Goal: Task Accomplishment & Management: Manage account settings

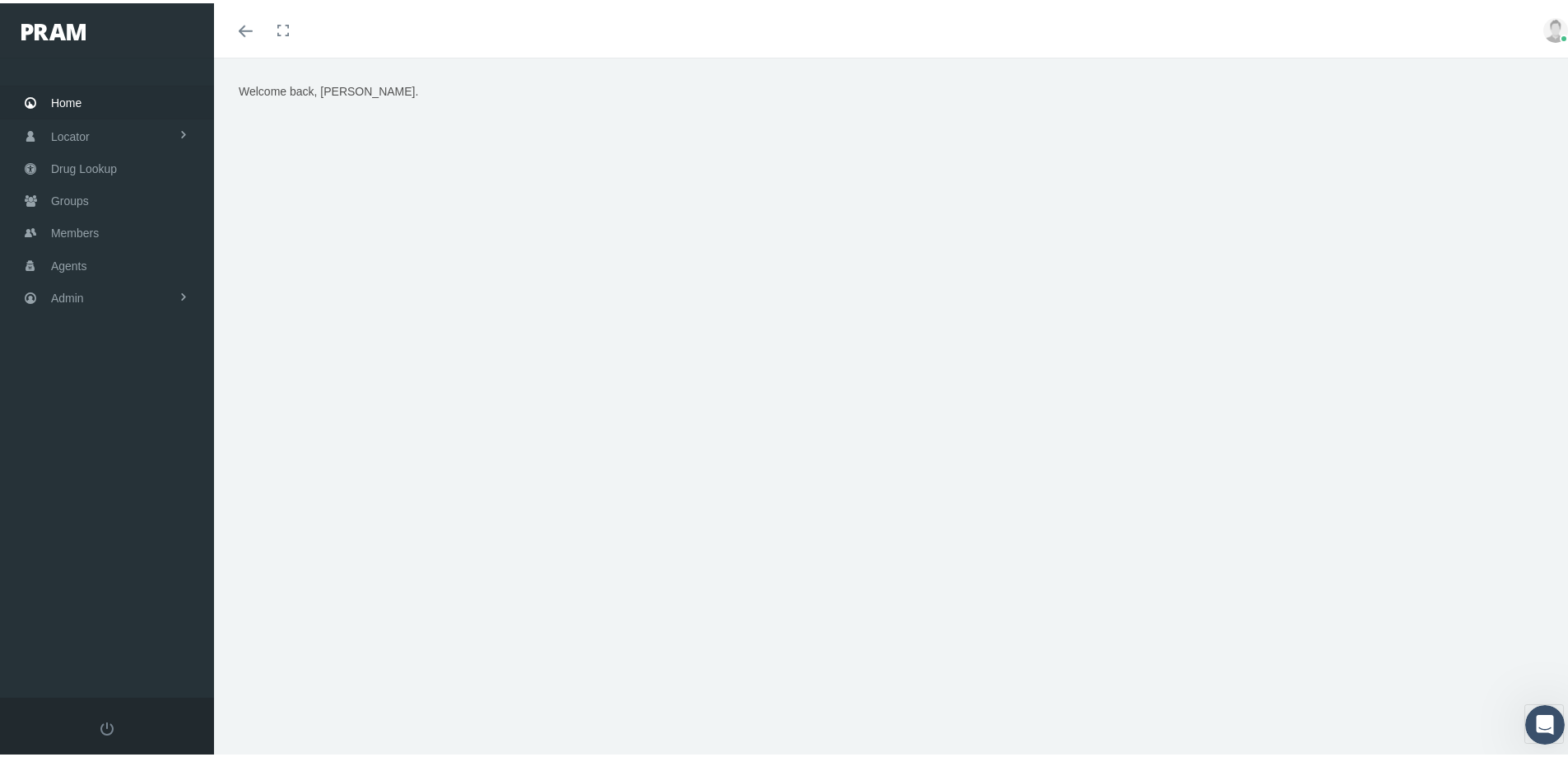
drag, startPoint x: 816, startPoint y: 683, endPoint x: 712, endPoint y: 623, distance: 120.1
click at [815, 684] on div "Welcome back, Kim." at bounding box center [897, 414] width 1366 height 721
click at [68, 298] on span "Admin" at bounding box center [67, 295] width 33 height 32
click at [94, 571] on span "Eligibility File Uploads" at bounding box center [123, 572] width 112 height 28
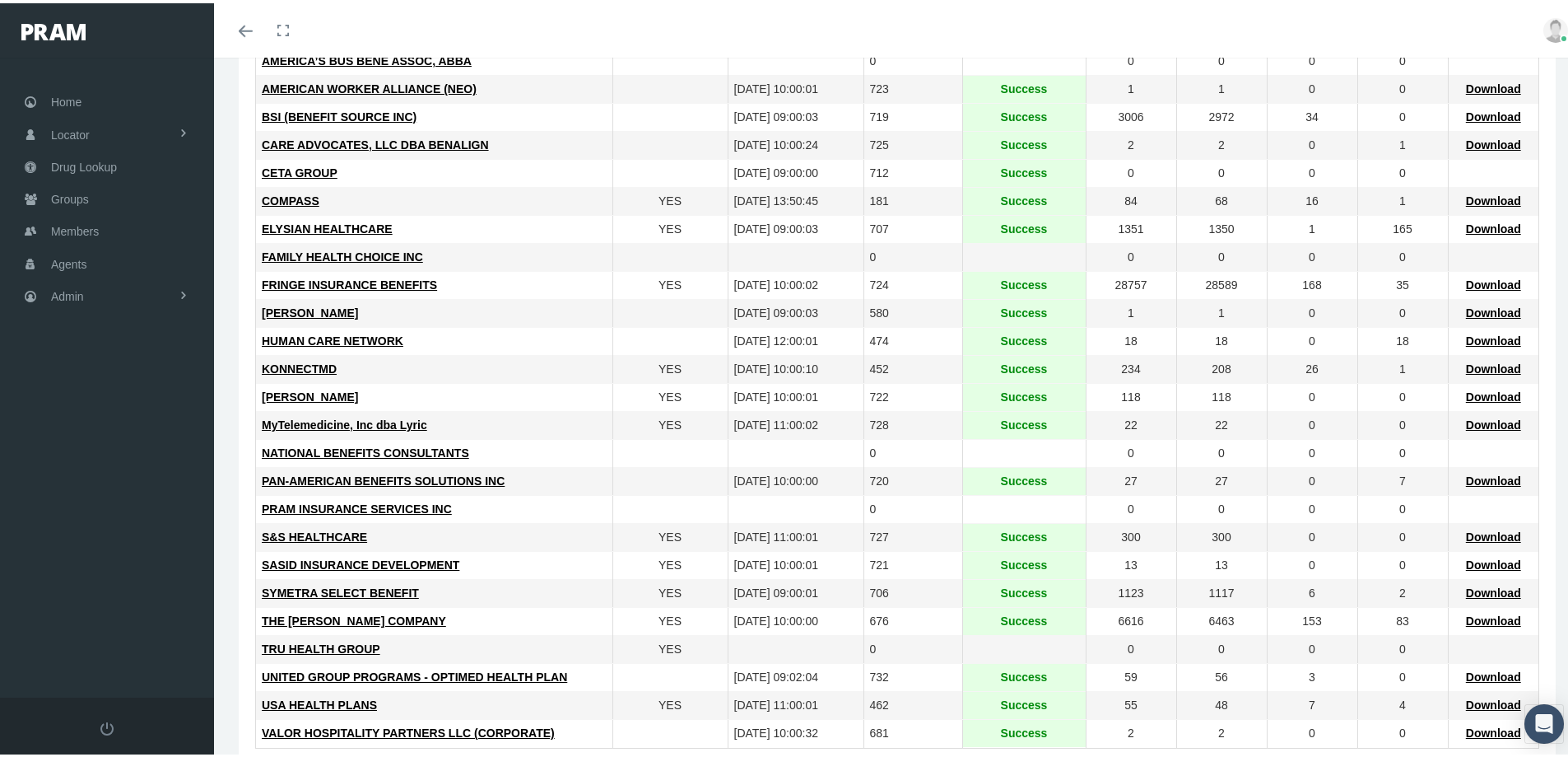
scroll to position [329, 0]
click at [1478, 673] on span "Download" at bounding box center [1493, 672] width 55 height 13
click at [66, 200] on span "Groups" at bounding box center [70, 196] width 38 height 32
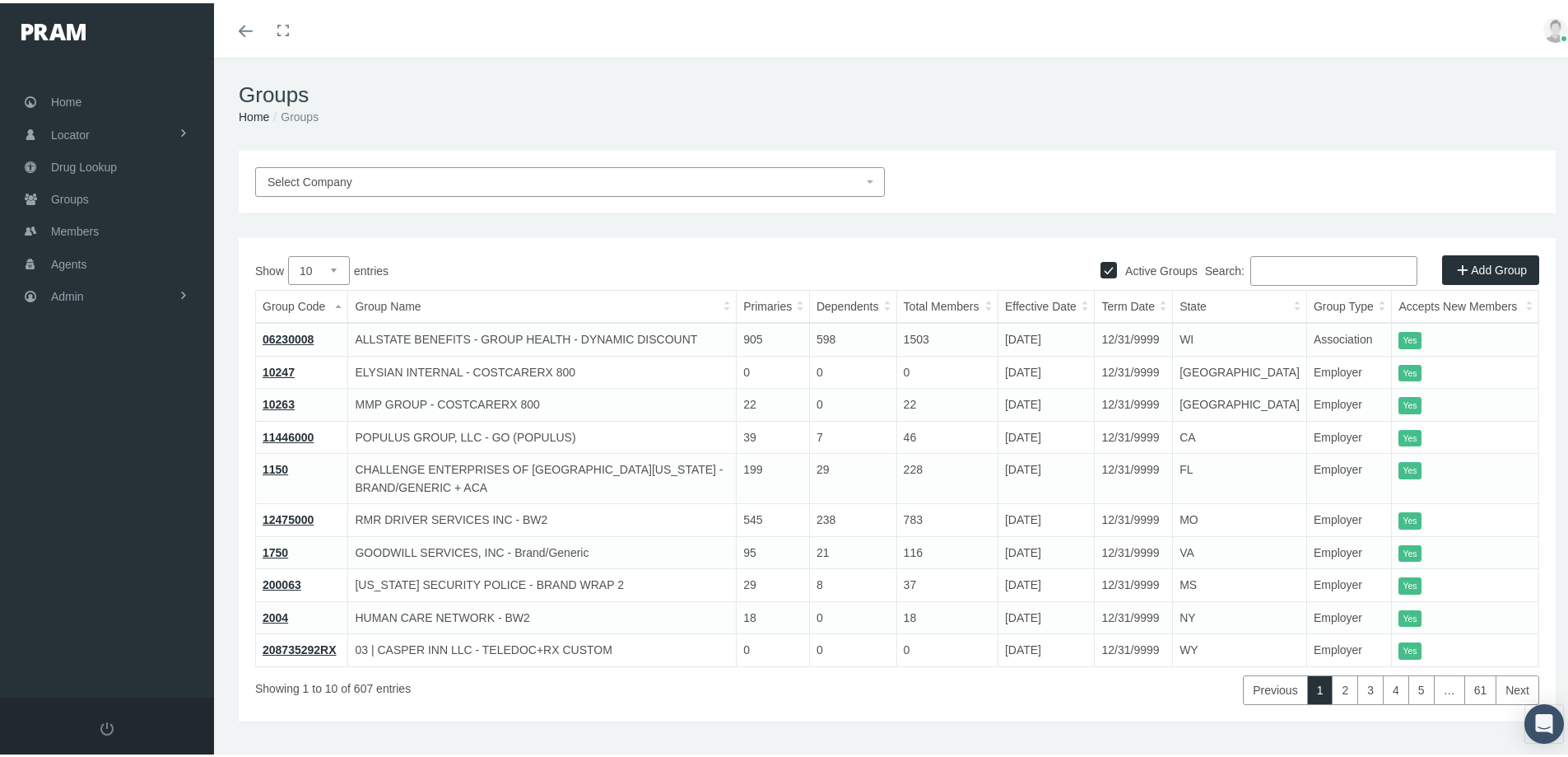
drag, startPoint x: 1254, startPoint y: 272, endPoint x: 1332, endPoint y: 258, distance: 79.2
click at [1256, 274] on input "Search:" at bounding box center [1333, 268] width 167 height 30
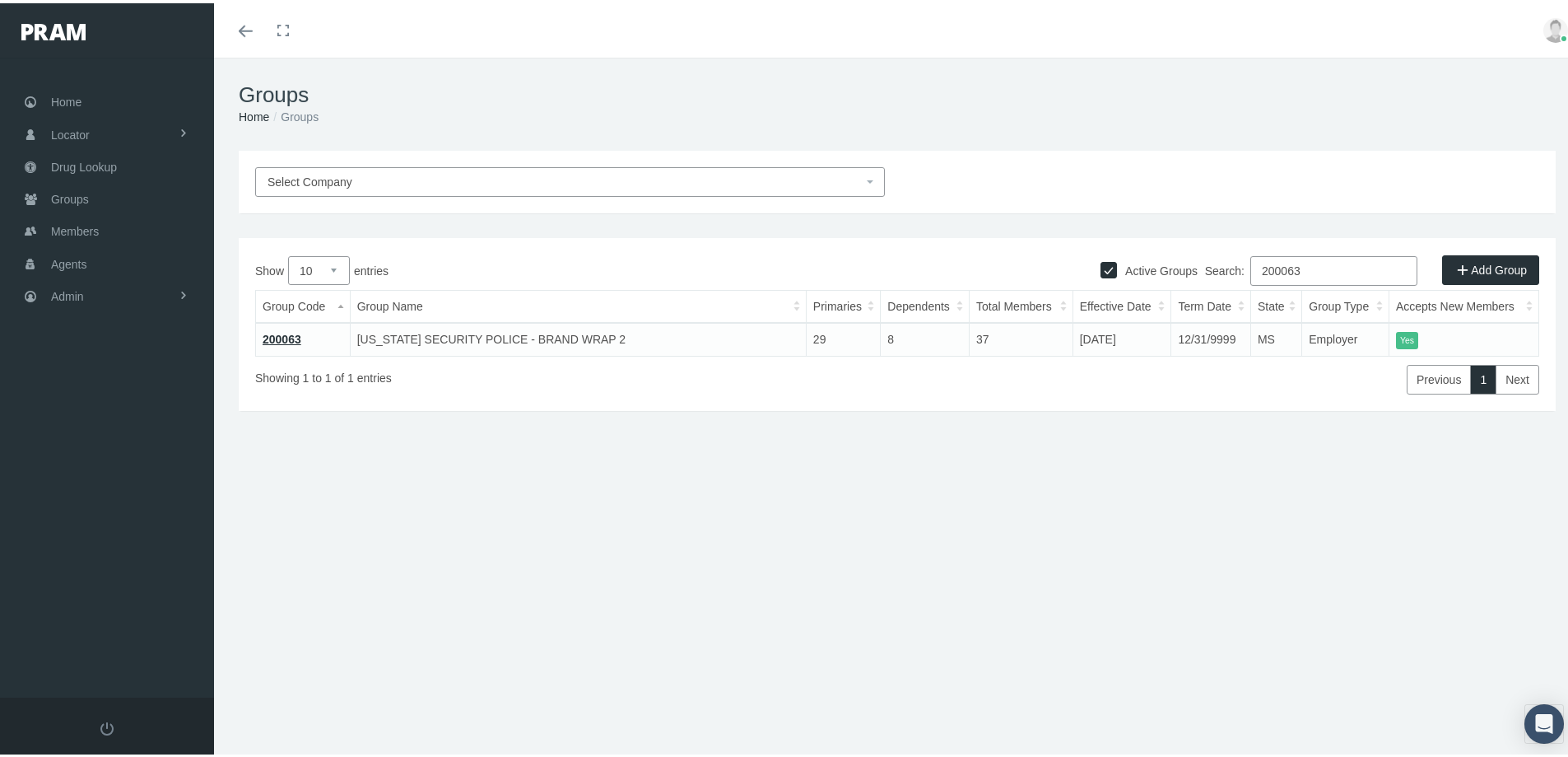
type input "200063"
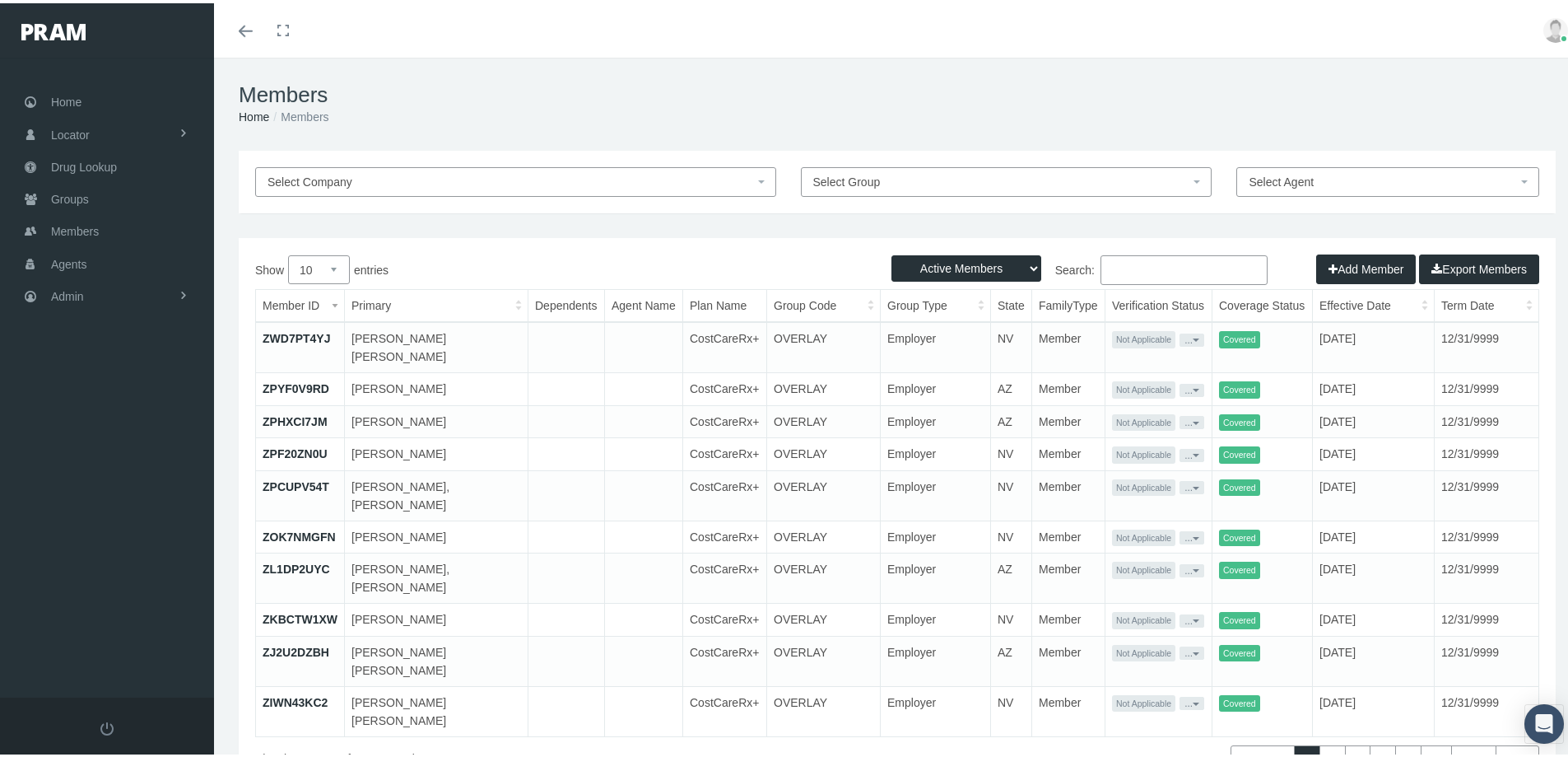
click at [1103, 264] on input "Search:" at bounding box center [1183, 267] width 167 height 30
paste input "Cooper-Robinson"
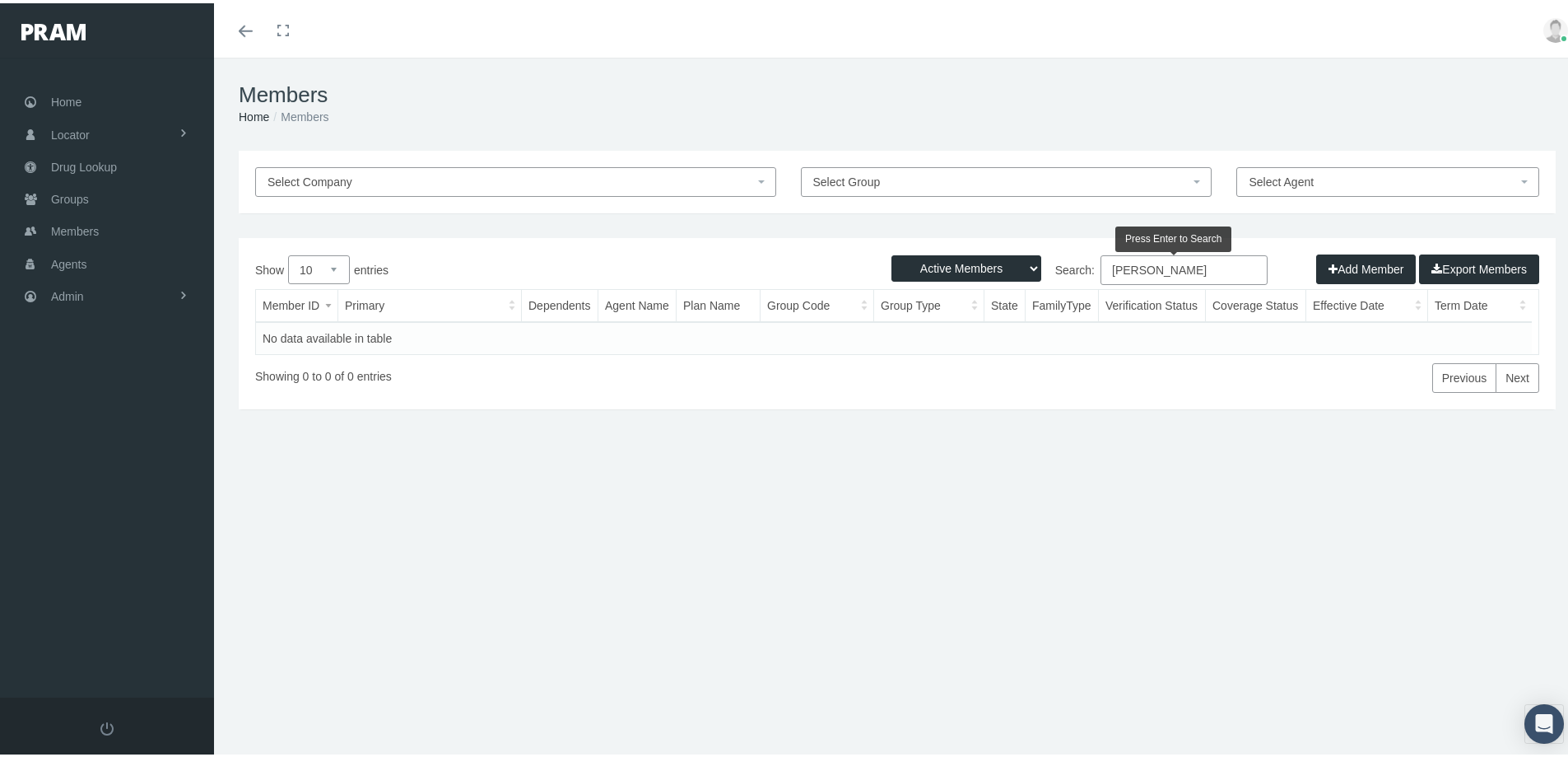
type input "Cooper-Robinson"
click at [1025, 265] on select "Active Members Terminated Members Active & Terminated" at bounding box center [966, 265] width 150 height 26
select select "3"
click at [892, 252] on select "Active Members Terminated Members Active & Terminated" at bounding box center [966, 265] width 150 height 26
drag, startPoint x: 1200, startPoint y: 264, endPoint x: 1104, endPoint y: 272, distance: 96.3
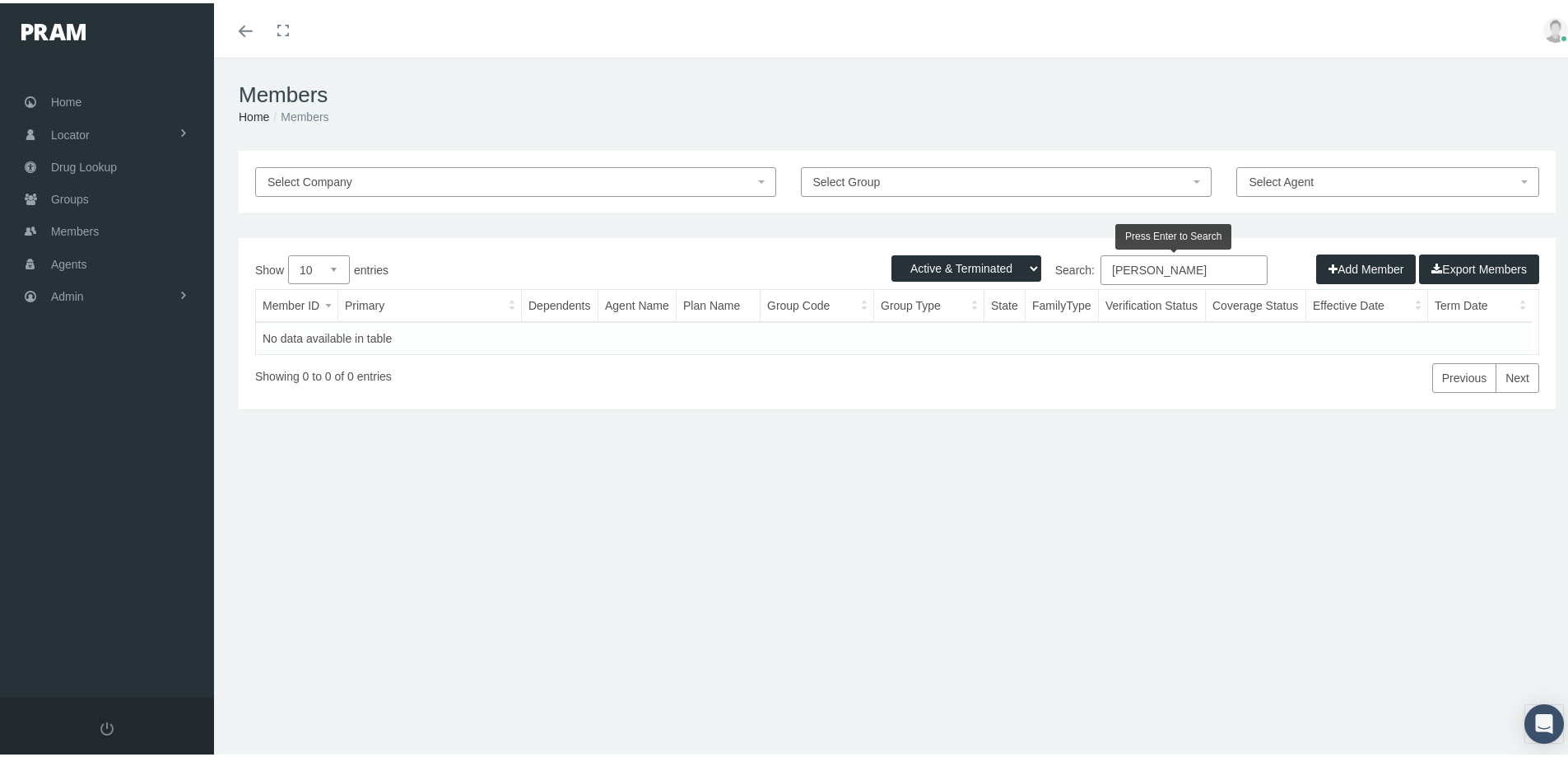
click at [1059, 282] on div "Search: Cooper-Robinson" at bounding box center [1218, 268] width 642 height 34
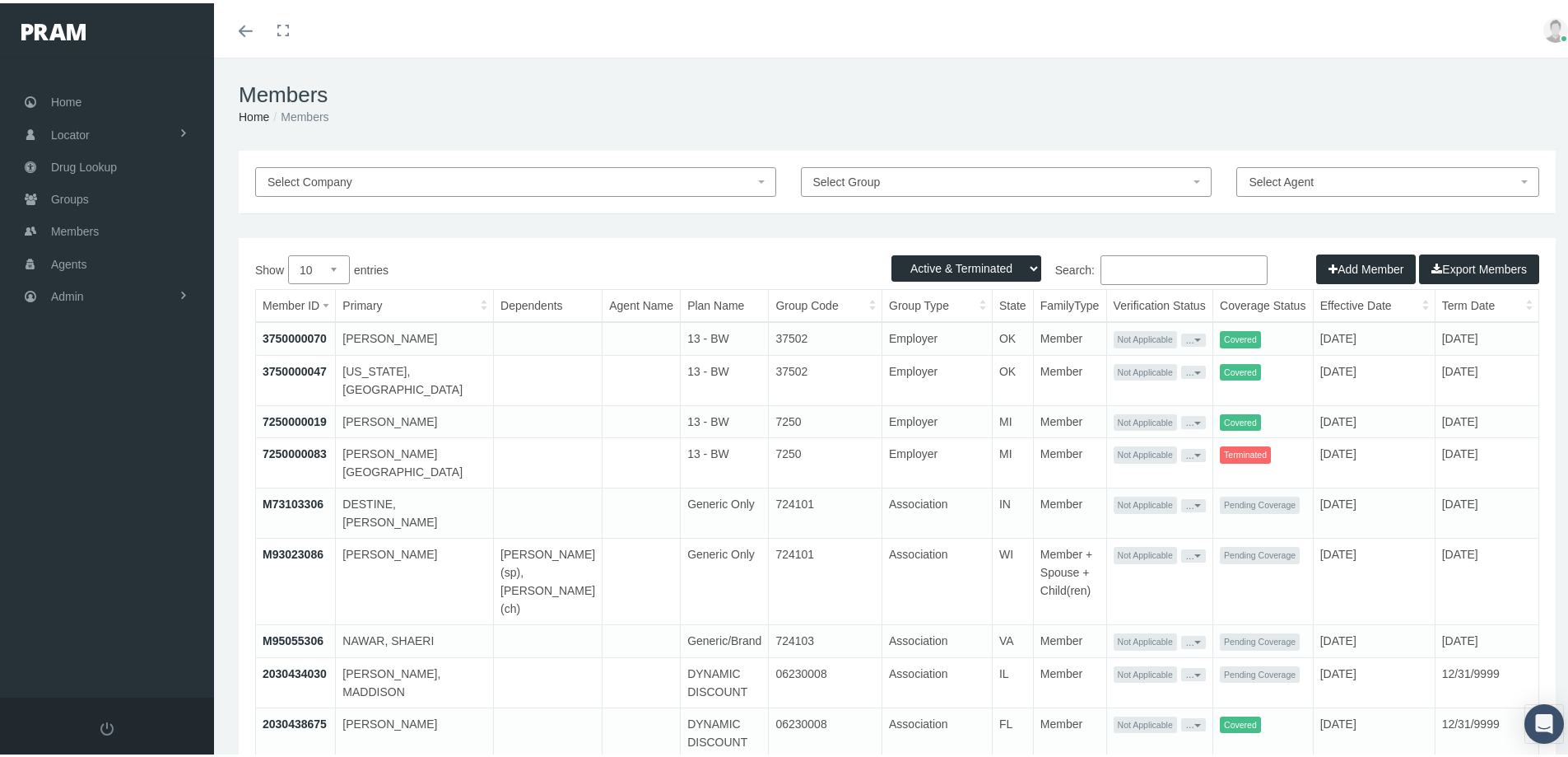
click at [1207, 71] on div "Members Home Members" at bounding box center [897, 101] width 1366 height 93
click at [620, 704] on td at bounding box center [642, 729] width 78 height 50
drag, startPoint x: 74, startPoint y: 296, endPoint x: 102, endPoint y: 311, distance: 31.8
click at [74, 296] on span "Admin" at bounding box center [67, 294] width 33 height 32
click at [93, 427] on span "Group Billing" at bounding box center [100, 420] width 66 height 28
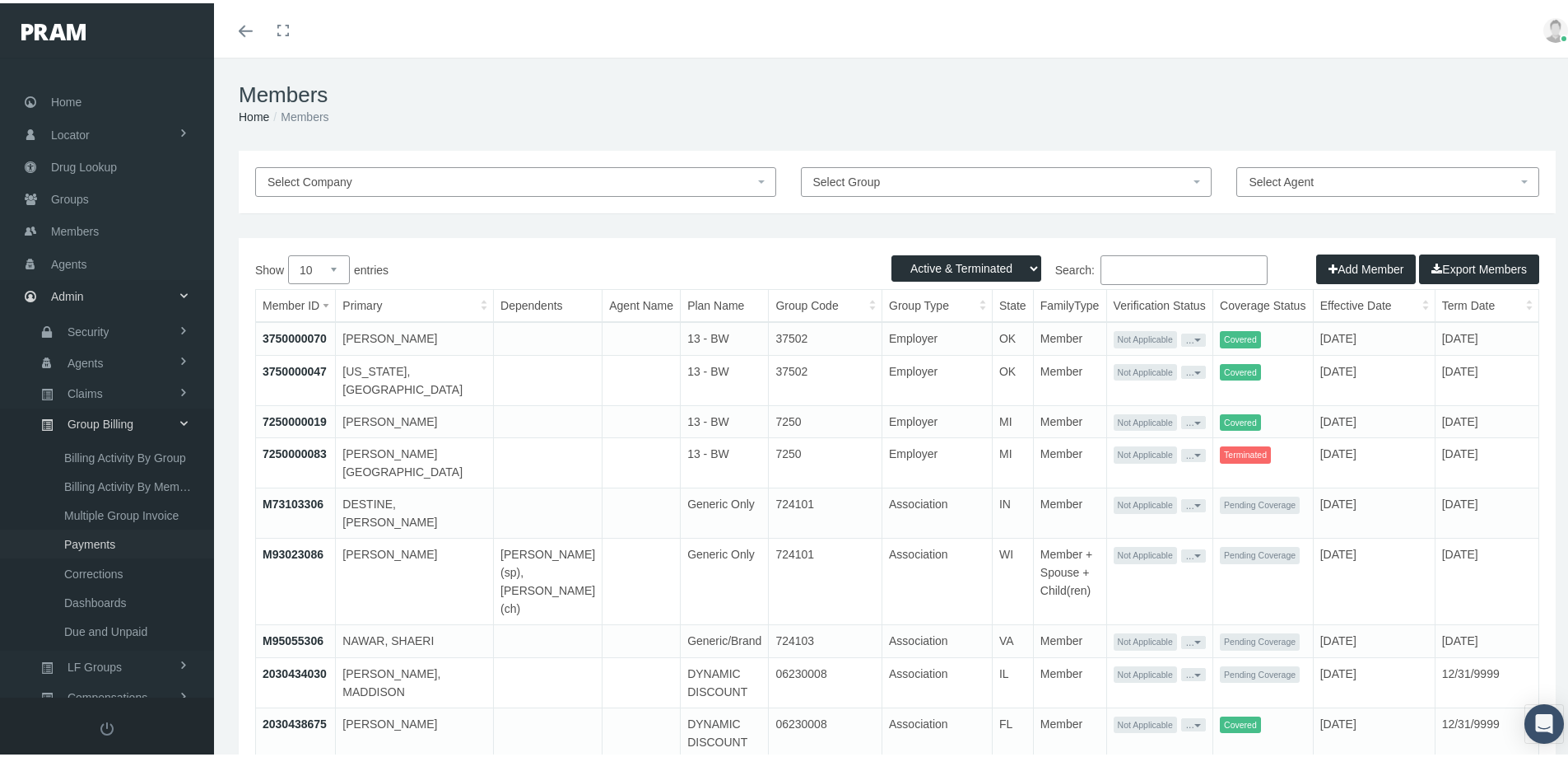
click at [83, 546] on span "Payments" at bounding box center [89, 541] width 51 height 28
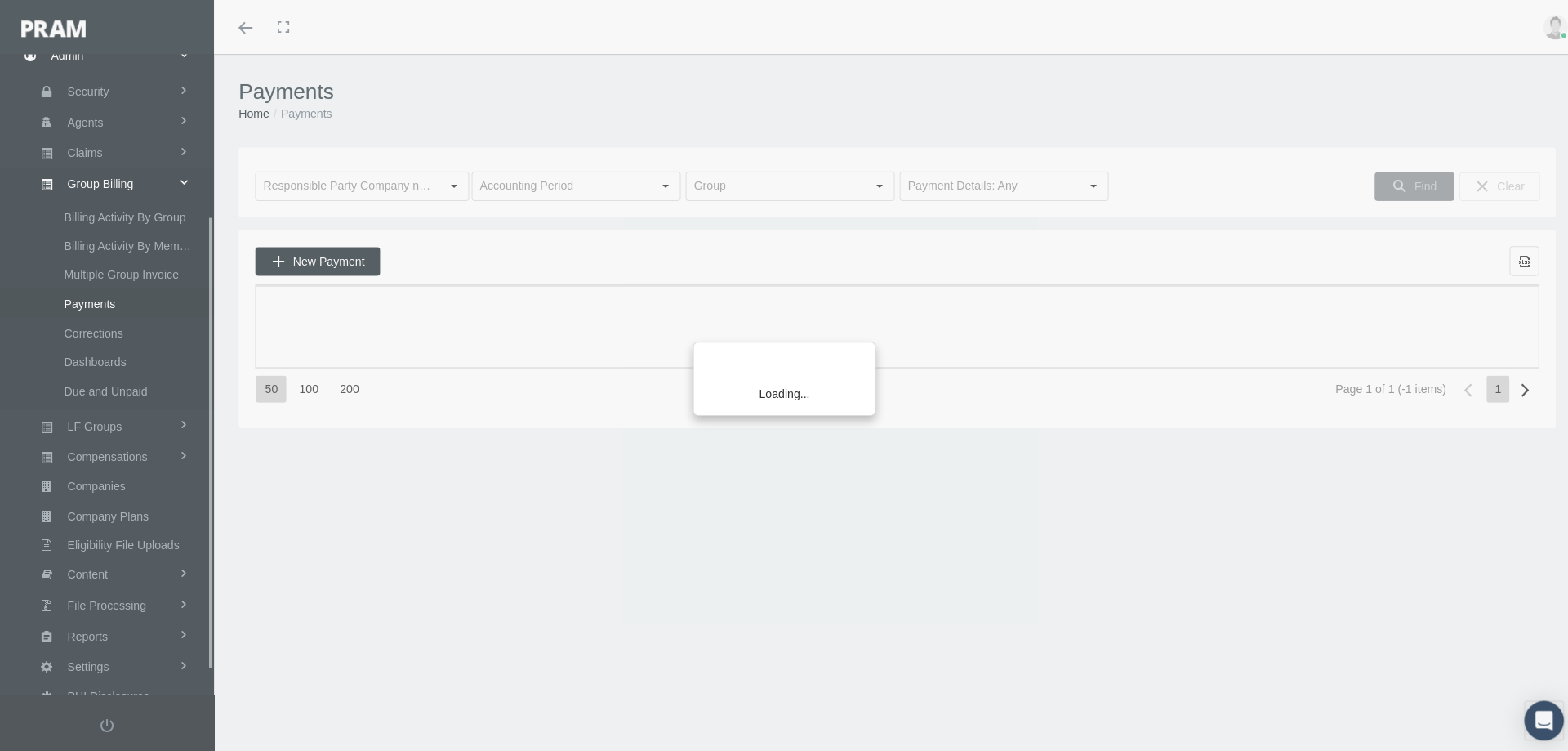
scroll to position [260, 0]
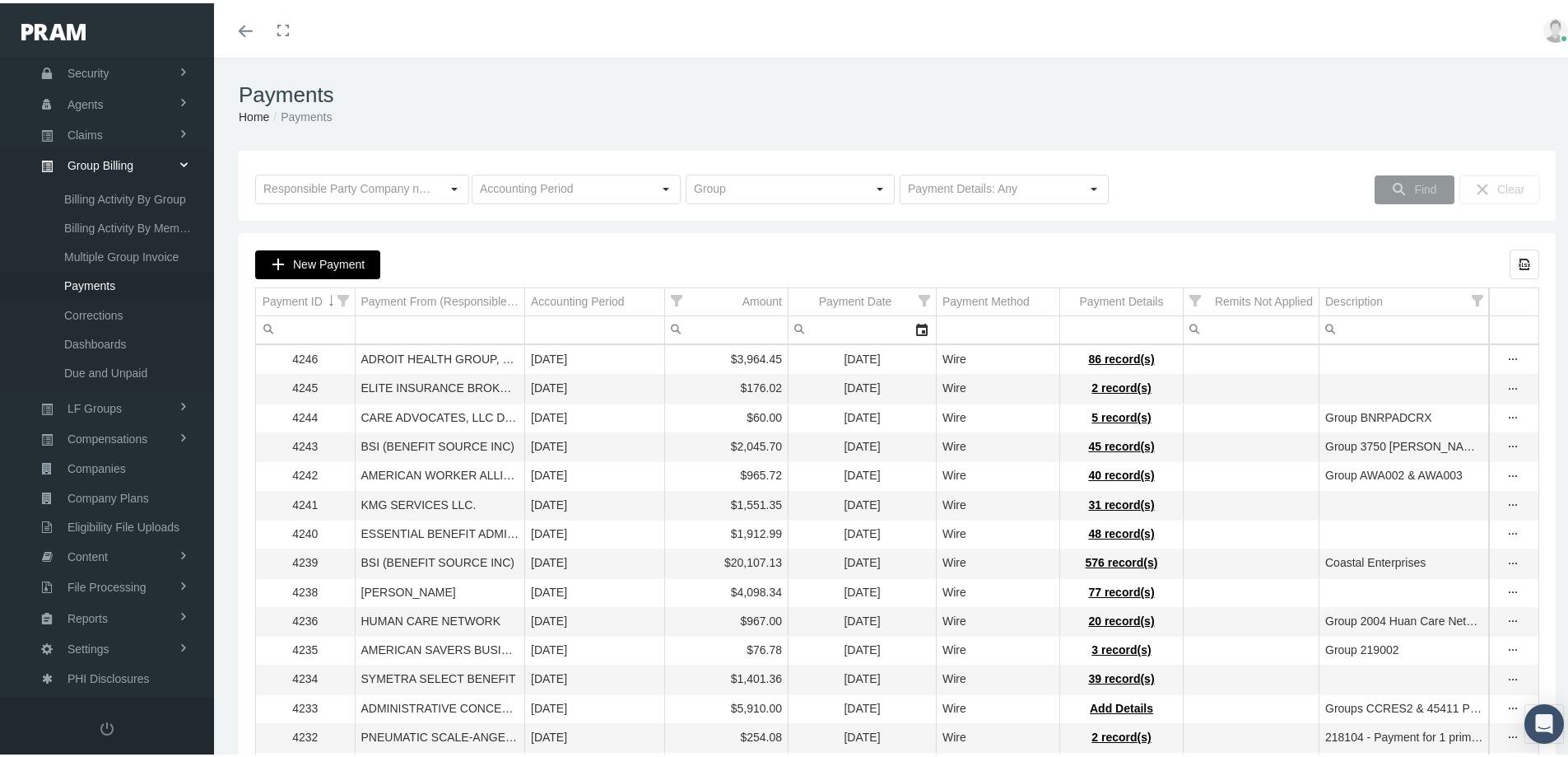
click at [316, 259] on span "New Payment" at bounding box center [328, 261] width 72 height 13
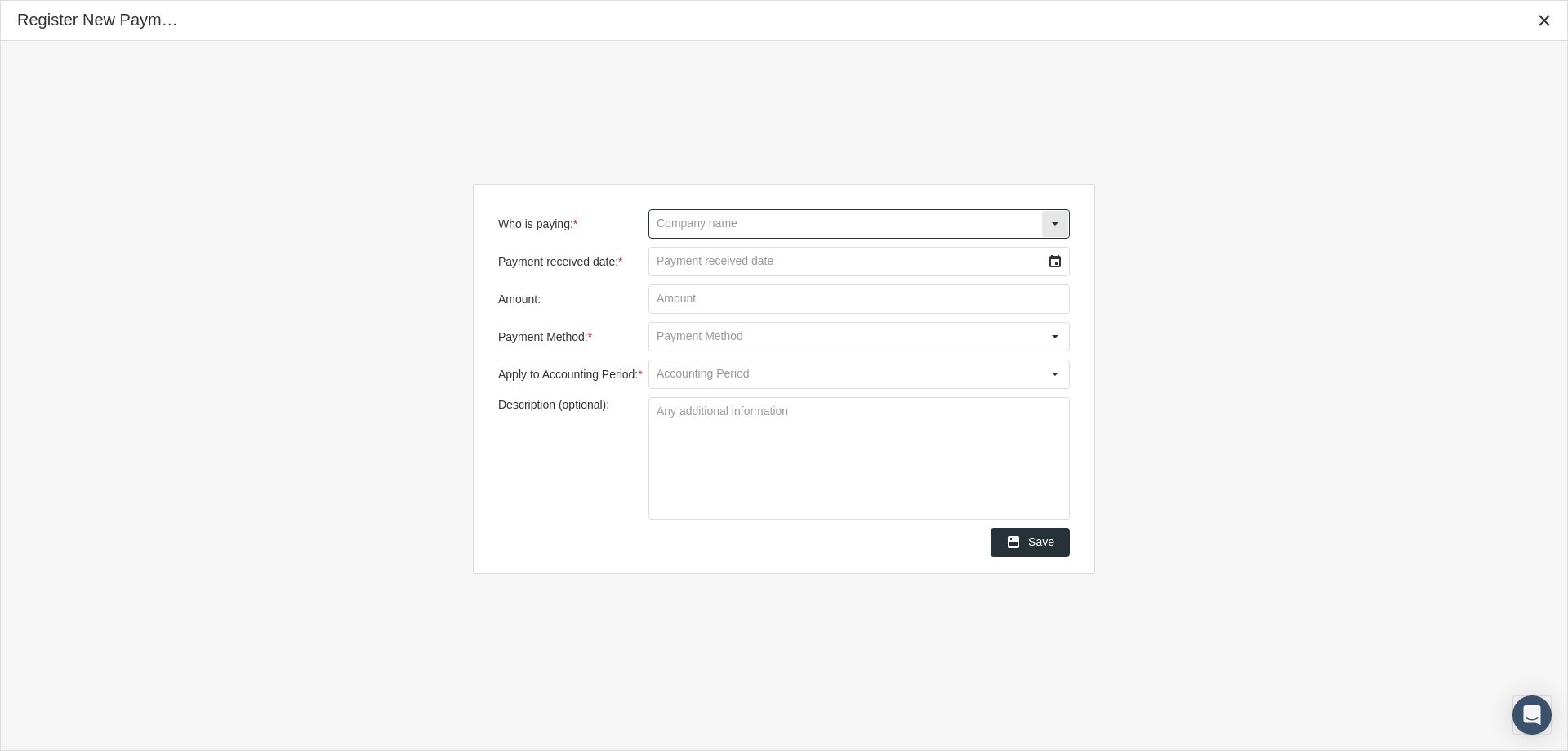
click at [671, 228] on input "Who is paying: *" at bounding box center [845, 224] width 392 height 28
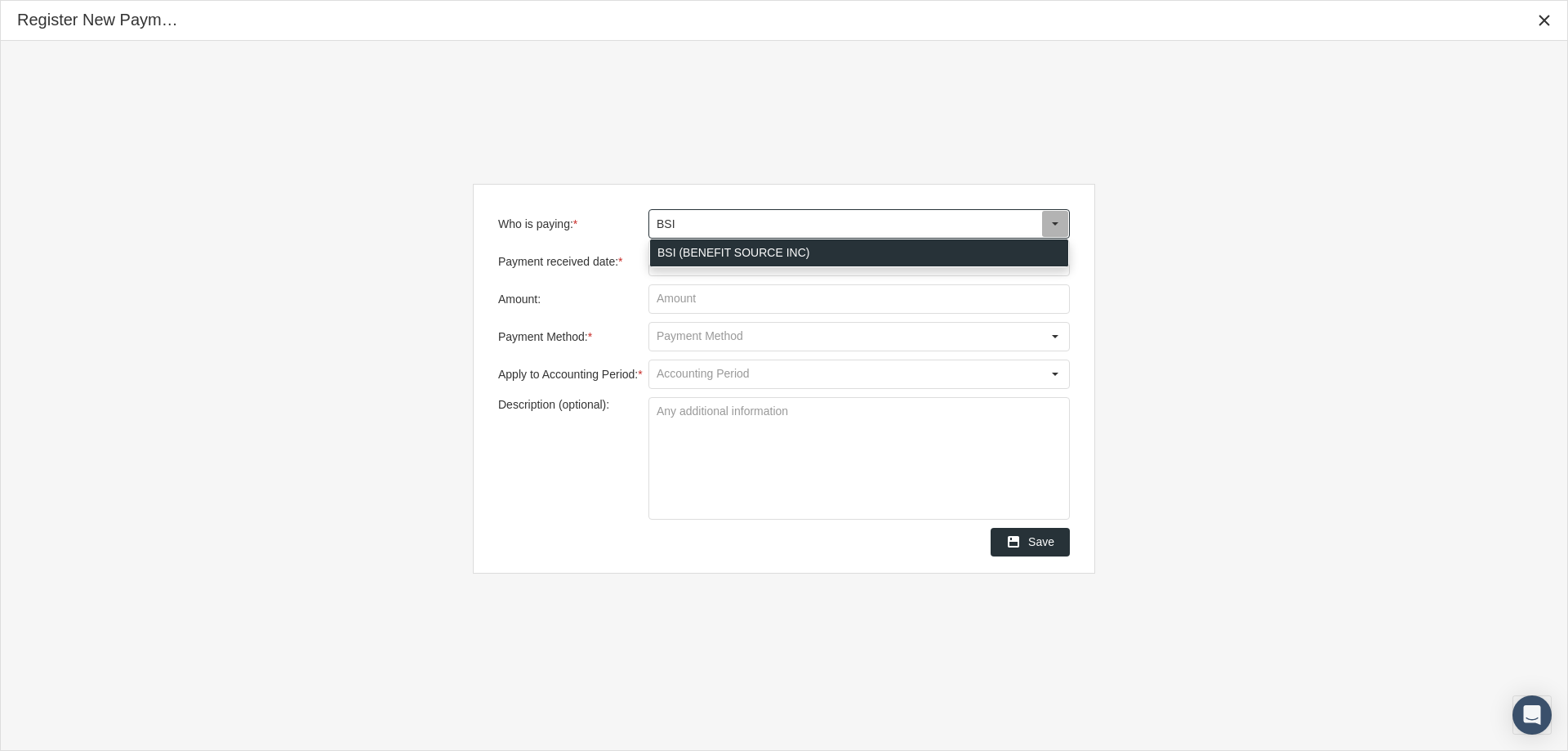
click at [661, 251] on div "BSI (BENEFIT SOURCE INC)" at bounding box center [859, 252] width 418 height 27
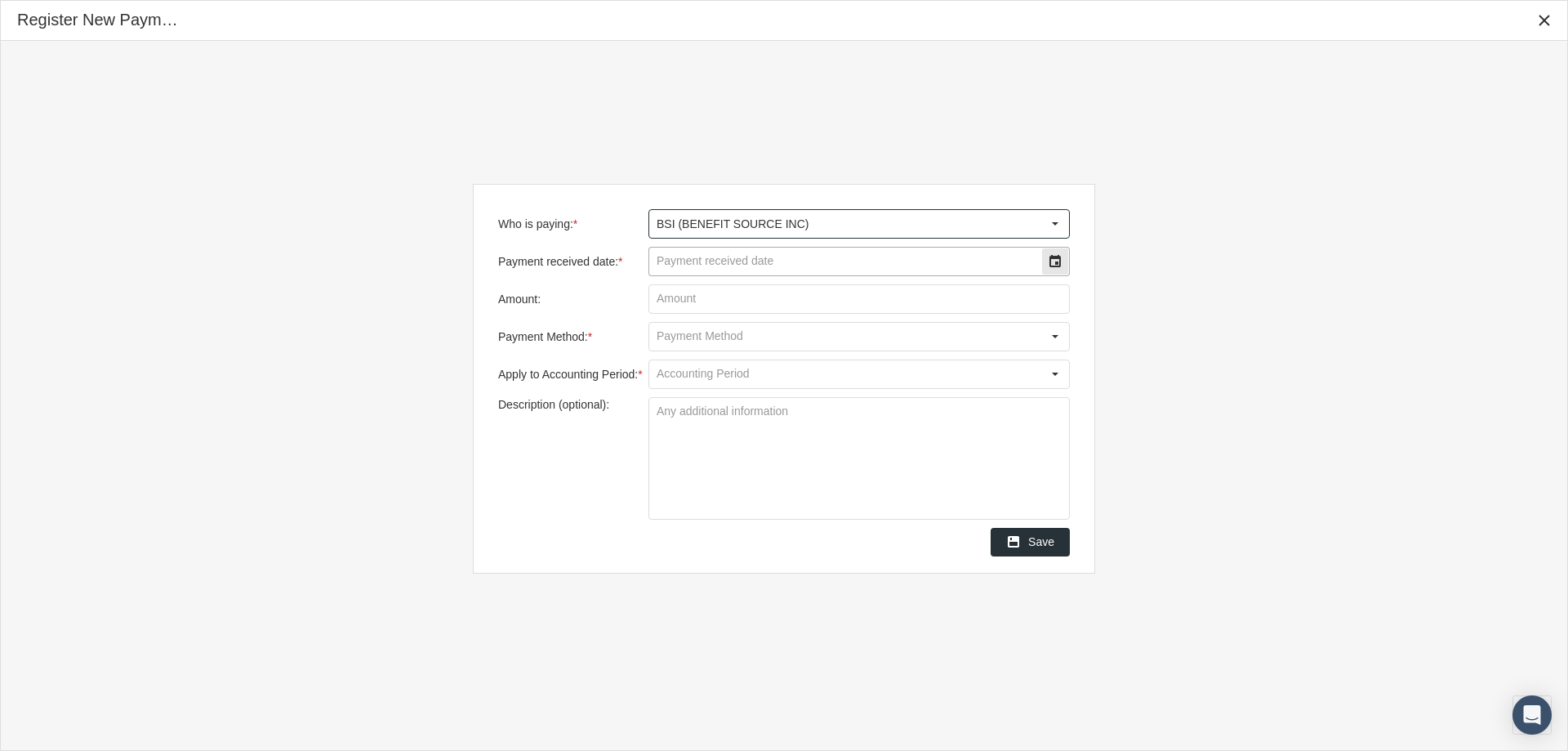
type input "BSI (BENEFIT SOURCE INC)"
drag, startPoint x: 668, startPoint y: 266, endPoint x: 899, endPoint y: 225, distance: 234.6
click at [675, 265] on input "Payment received date: *" at bounding box center [845, 262] width 392 height 28
type input "08/12/2025"
type input "$ 2,036.65"
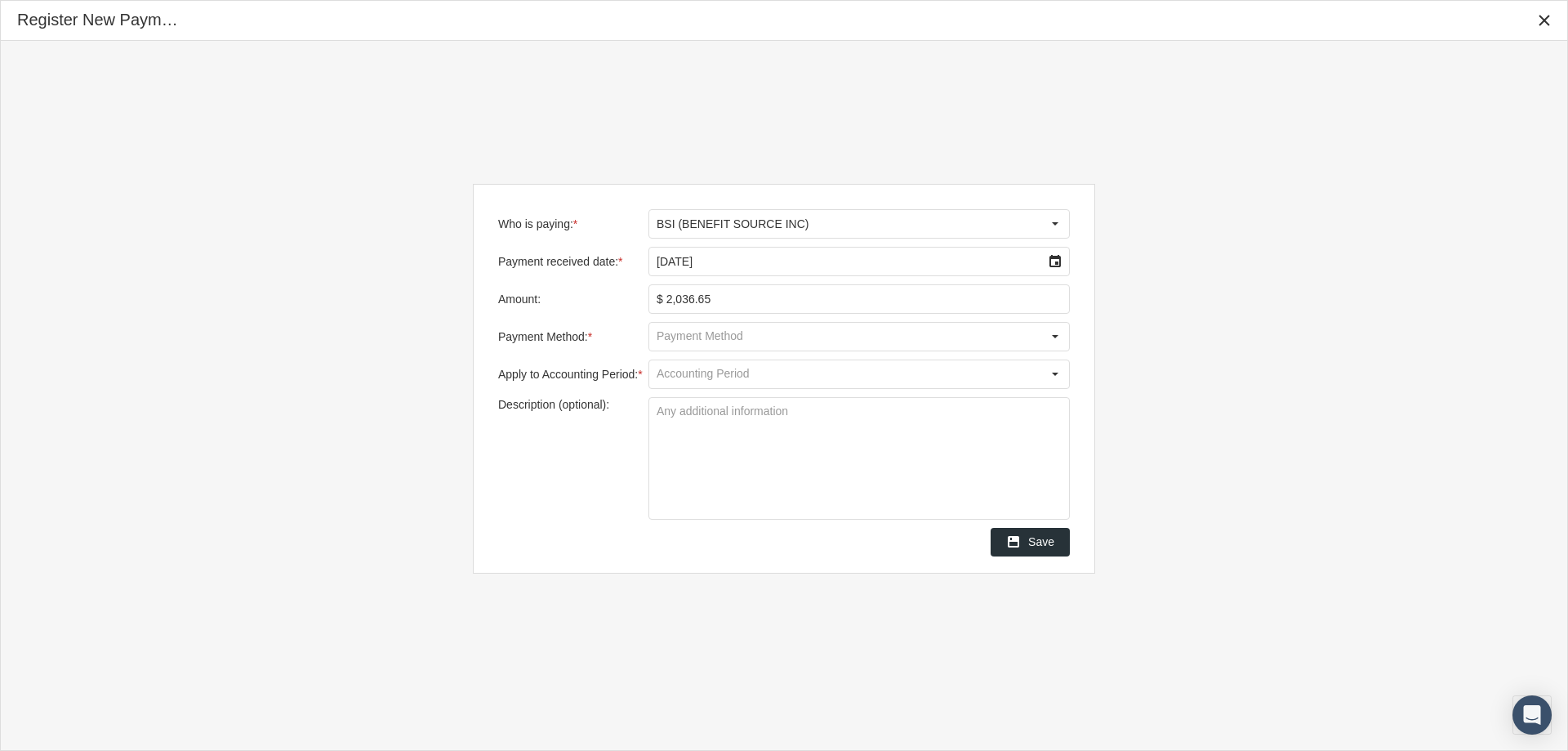
click at [675, 336] on input "Payment Method: *" at bounding box center [845, 337] width 392 height 28
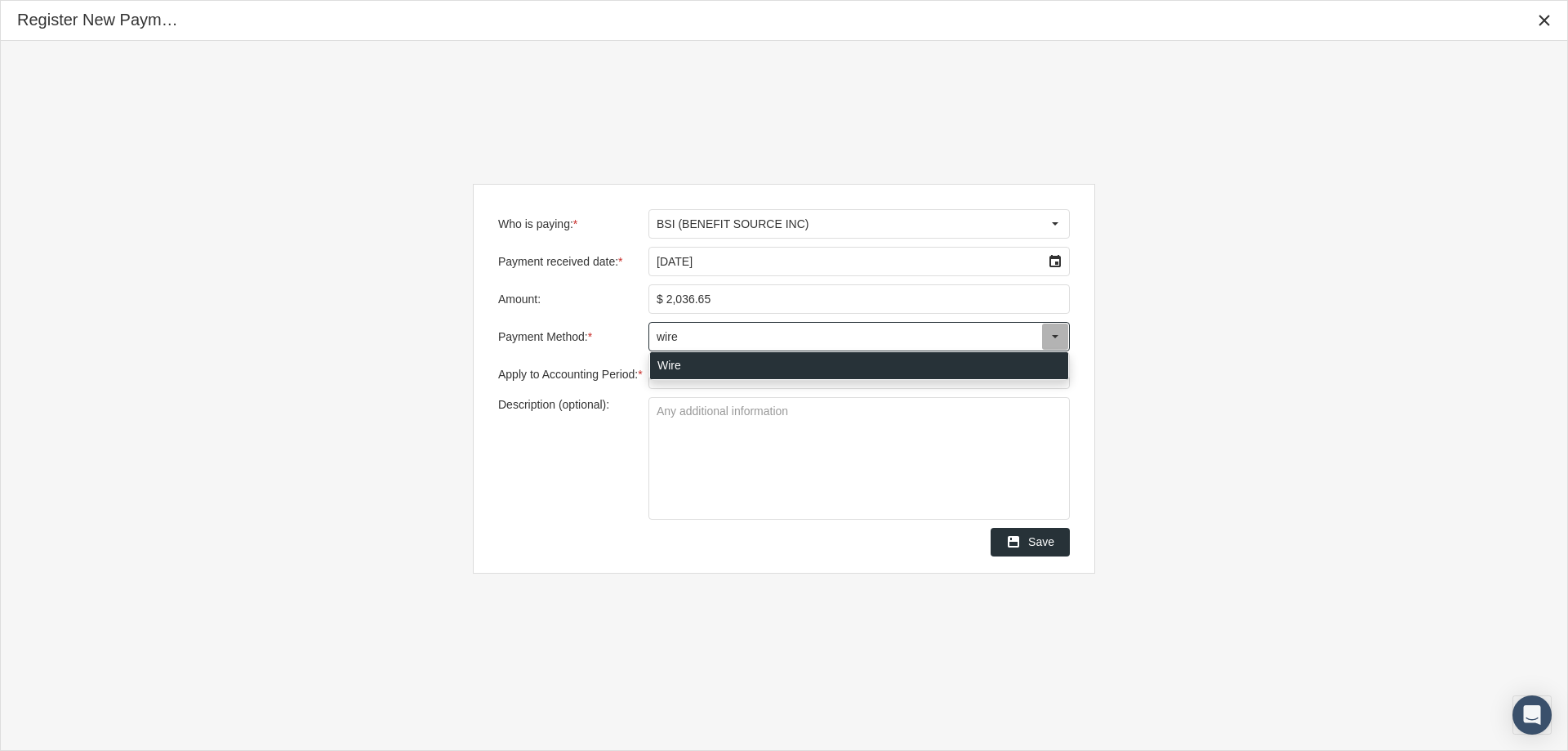
click at [668, 363] on div "Wire" at bounding box center [859, 365] width 418 height 27
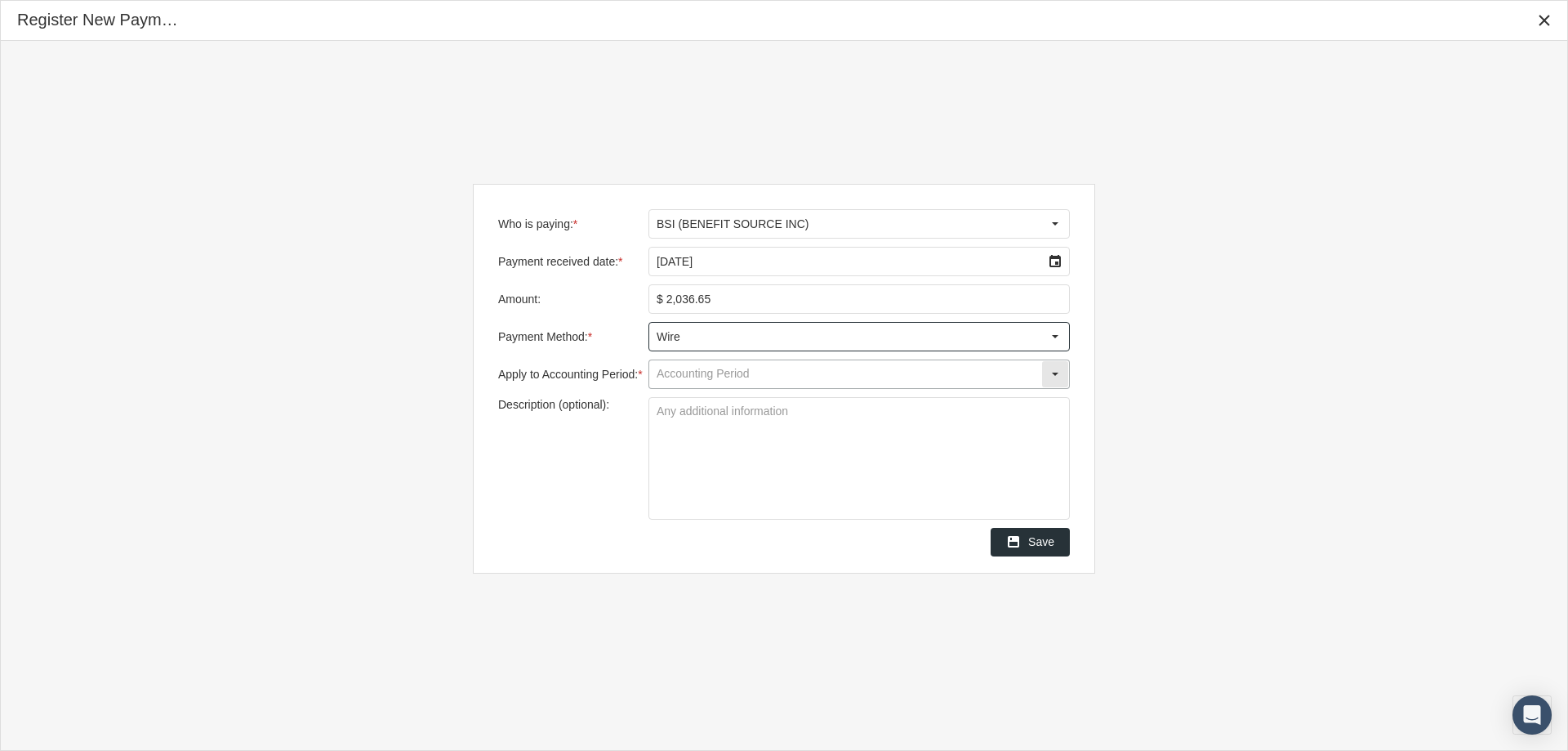
type input "Wire"
click at [686, 376] on input "Apply to Accounting Period: *" at bounding box center [845, 375] width 392 height 28
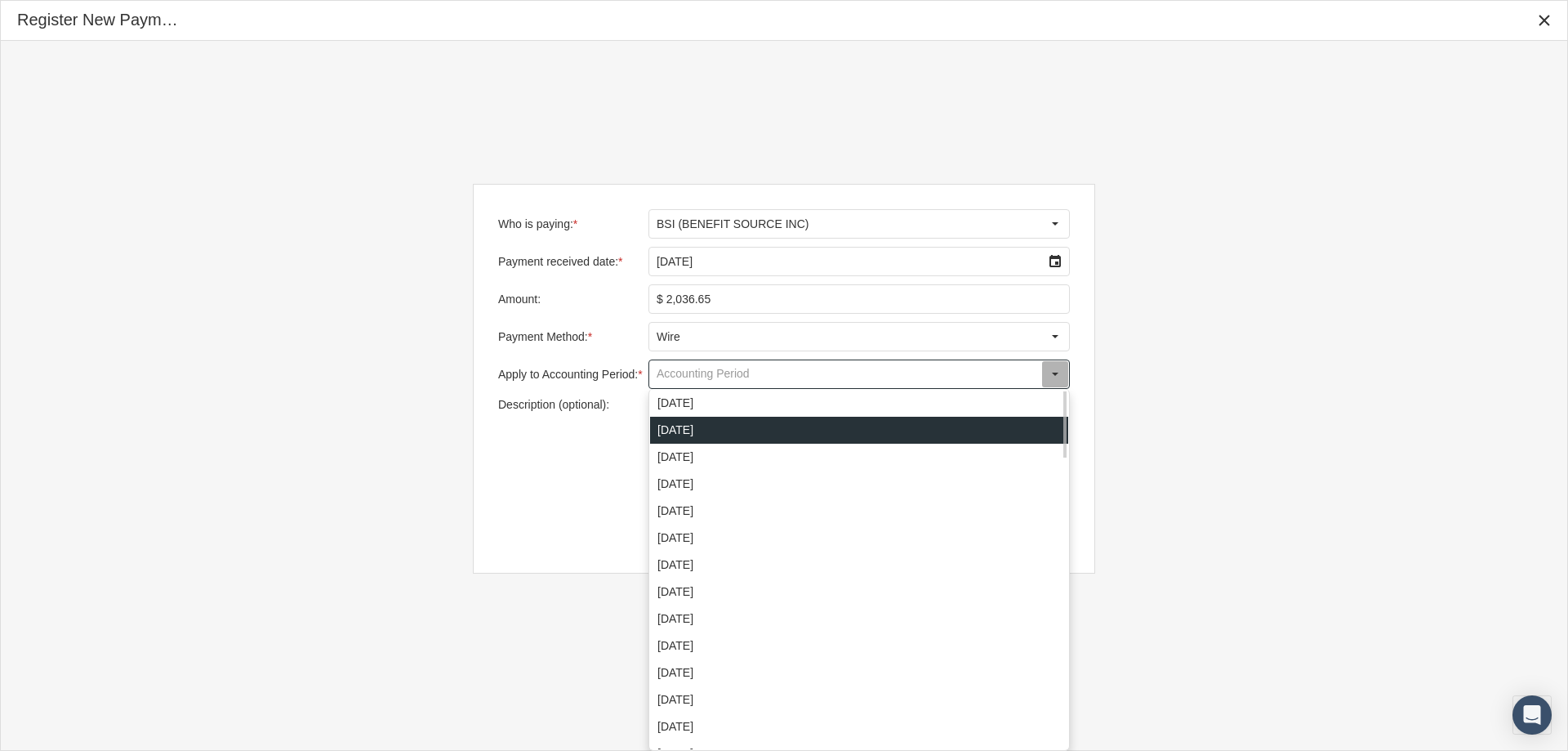
click at [682, 430] on div "August 2025" at bounding box center [859, 429] width 418 height 27
type input "August 2025"
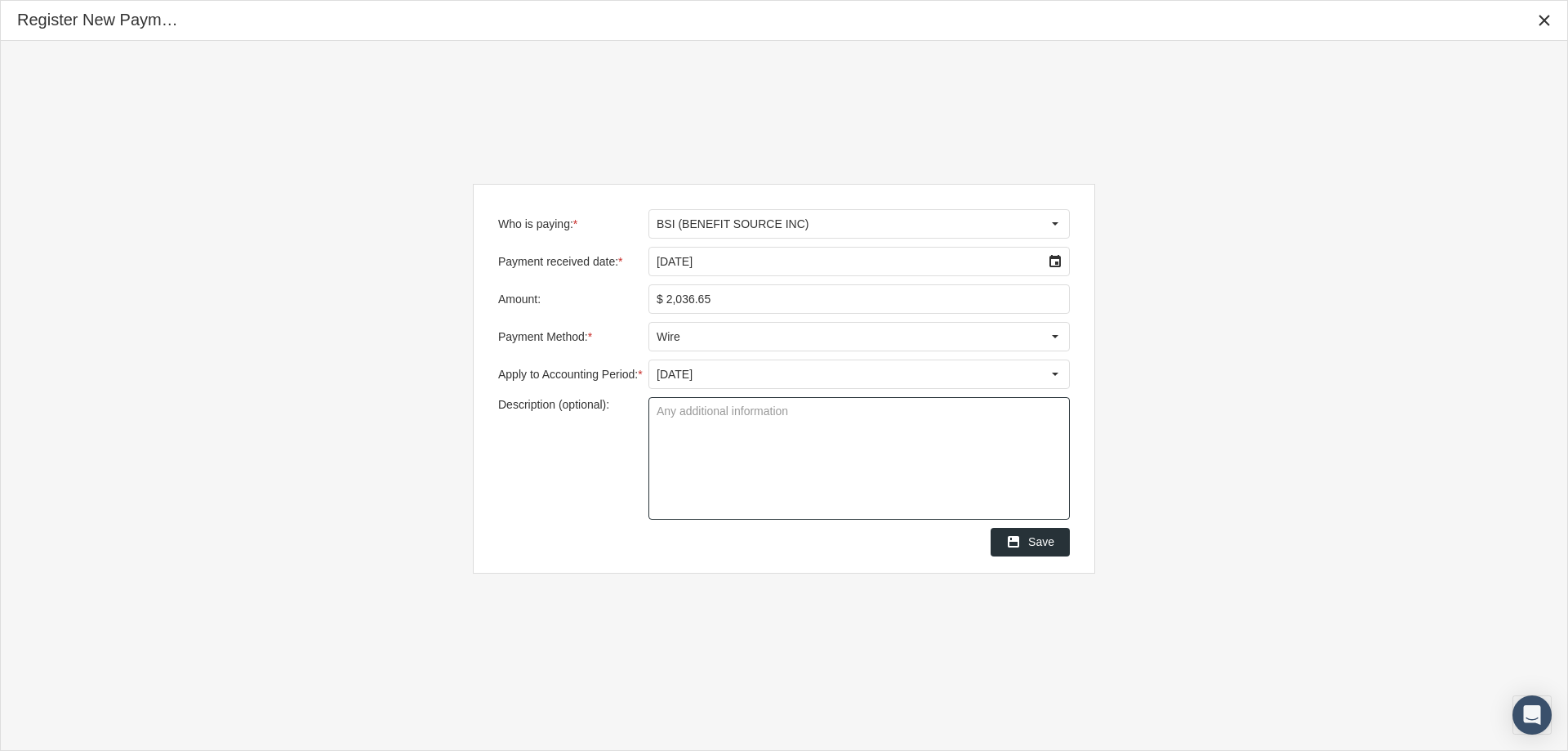
click at [681, 416] on textarea "Description (optional):" at bounding box center [859, 458] width 420 height 121
type textarea "Group New View"
click at [1047, 540] on span "Save" at bounding box center [1041, 542] width 26 height 13
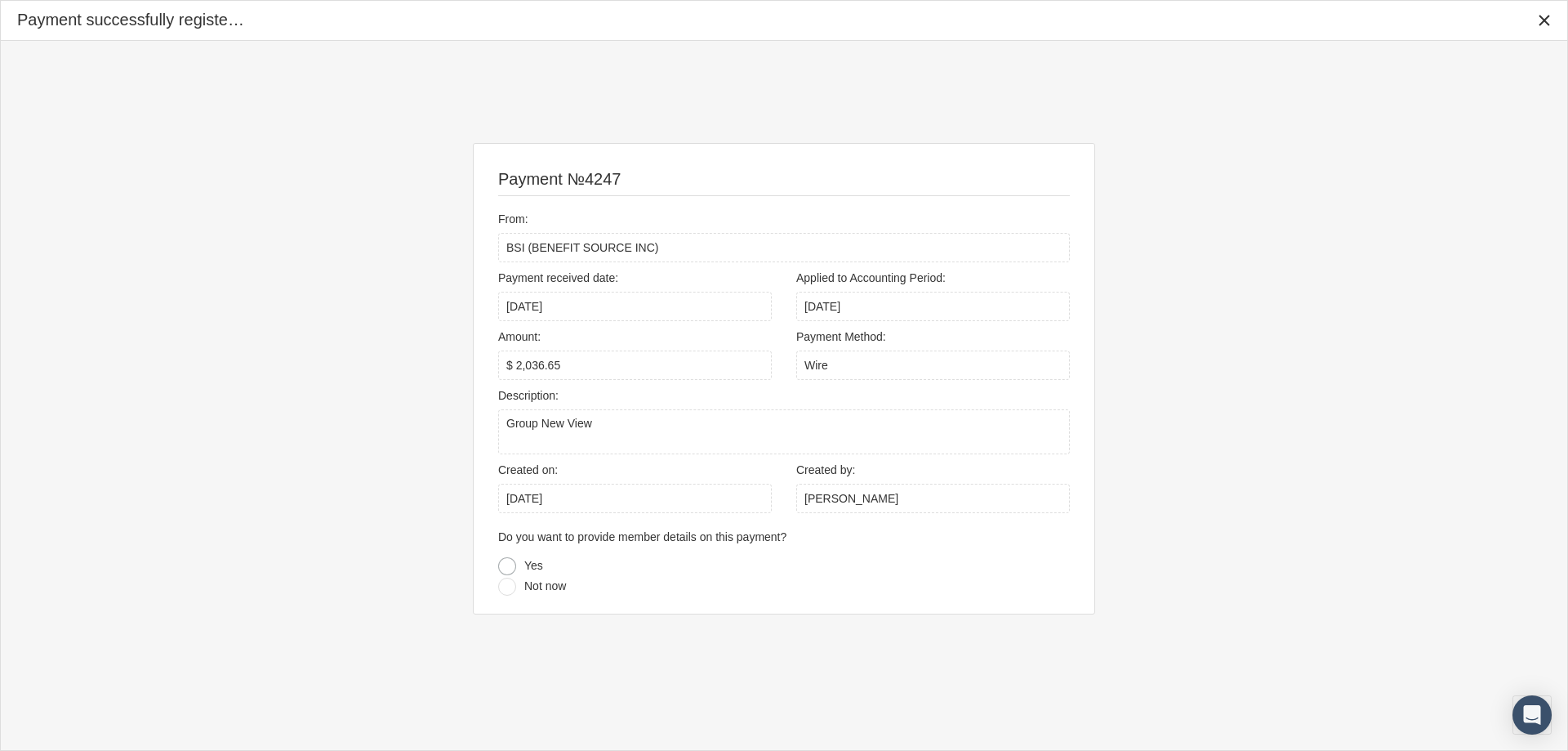
click at [510, 565] on div at bounding box center [507, 565] width 18 height 18
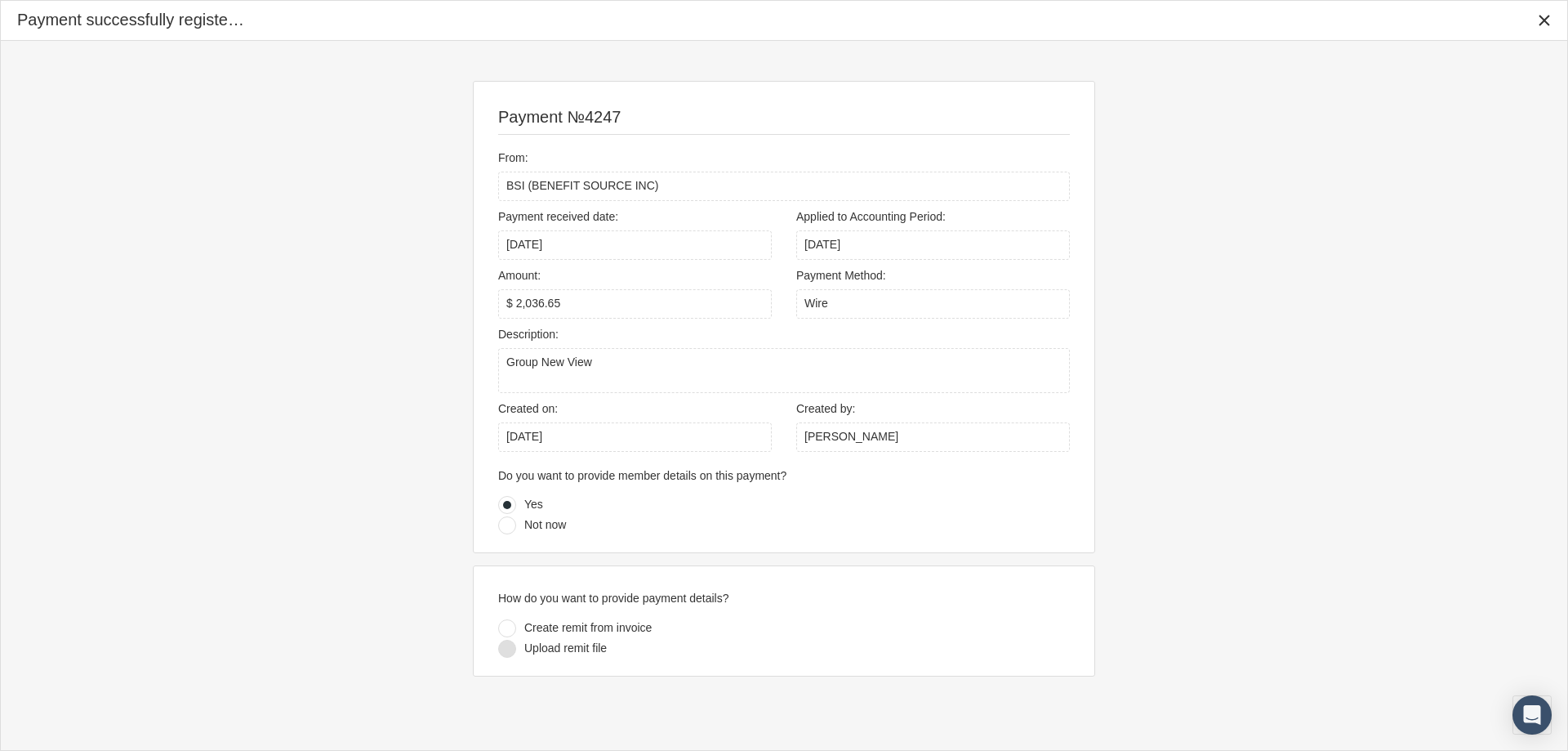
click at [504, 644] on div at bounding box center [507, 648] width 18 height 18
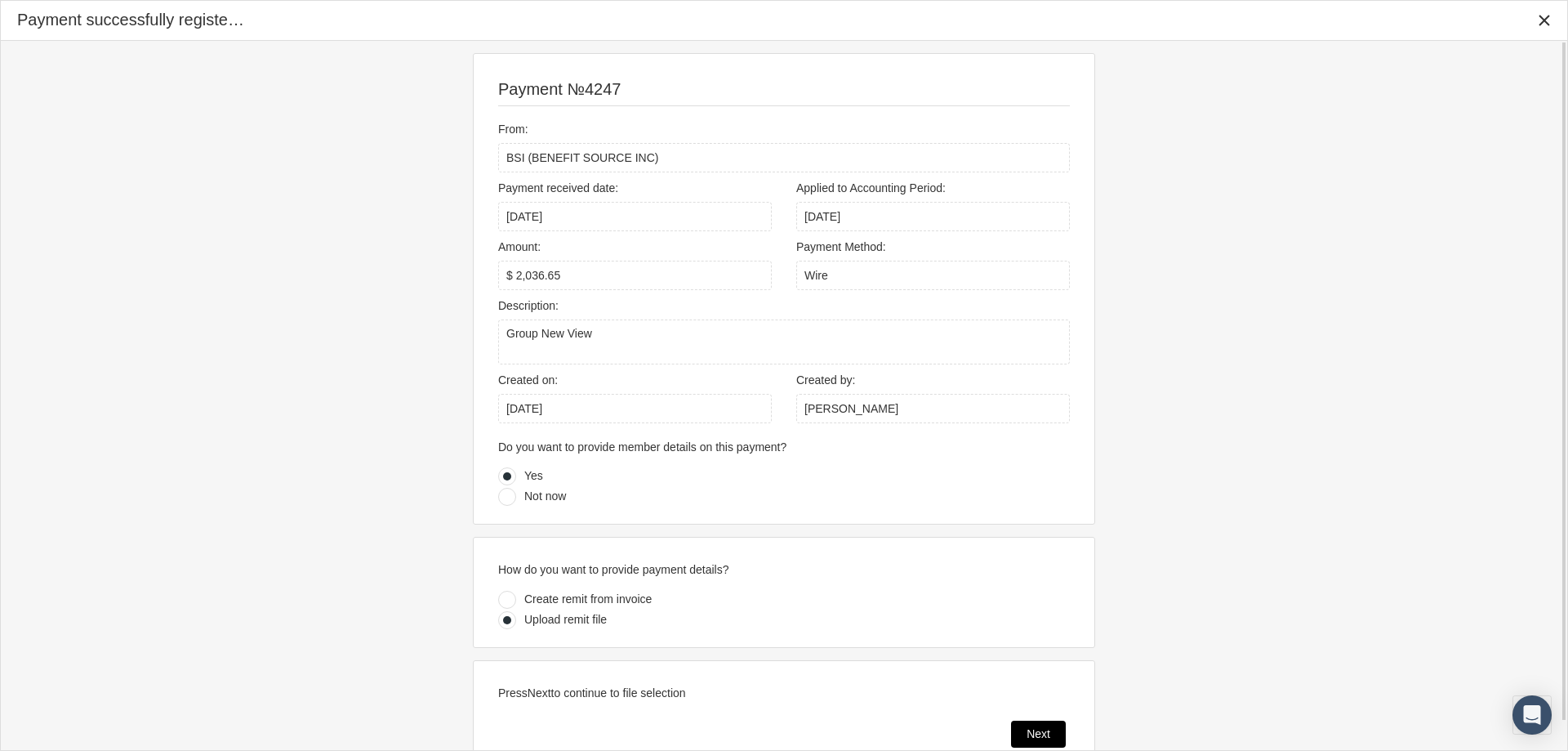
click at [1024, 727] on div "Next" at bounding box center [1037, 733] width 53 height 25
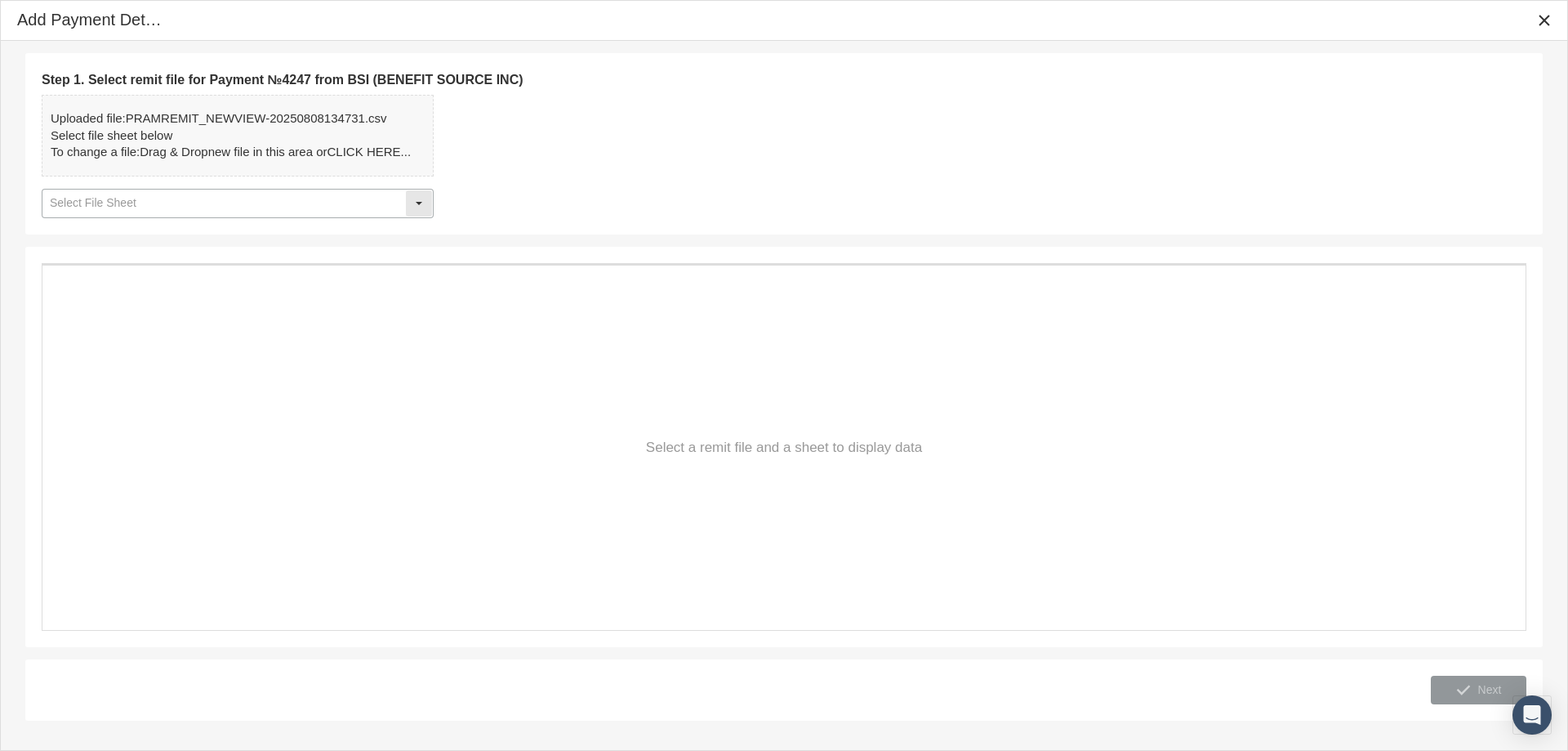
drag, startPoint x: 426, startPoint y: 201, endPoint x: 388, endPoint y: 208, distance: 38.6
click at [424, 201] on div "Select" at bounding box center [419, 203] width 26 height 26
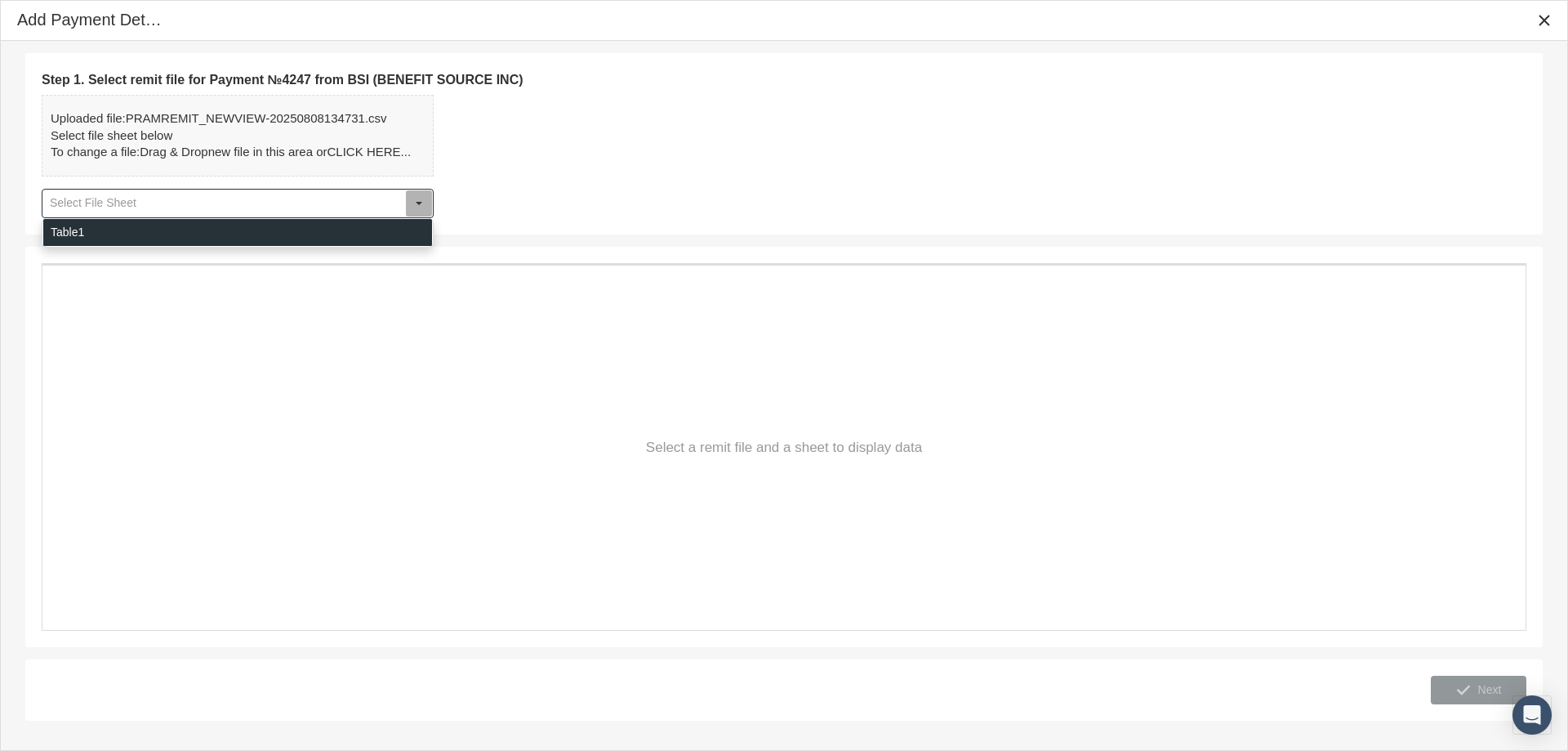
drag, startPoint x: 88, startPoint y: 236, endPoint x: 249, endPoint y: 259, distance: 162.6
click at [89, 236] on div "Table1" at bounding box center [238, 232] width 388 height 27
type input "Table1"
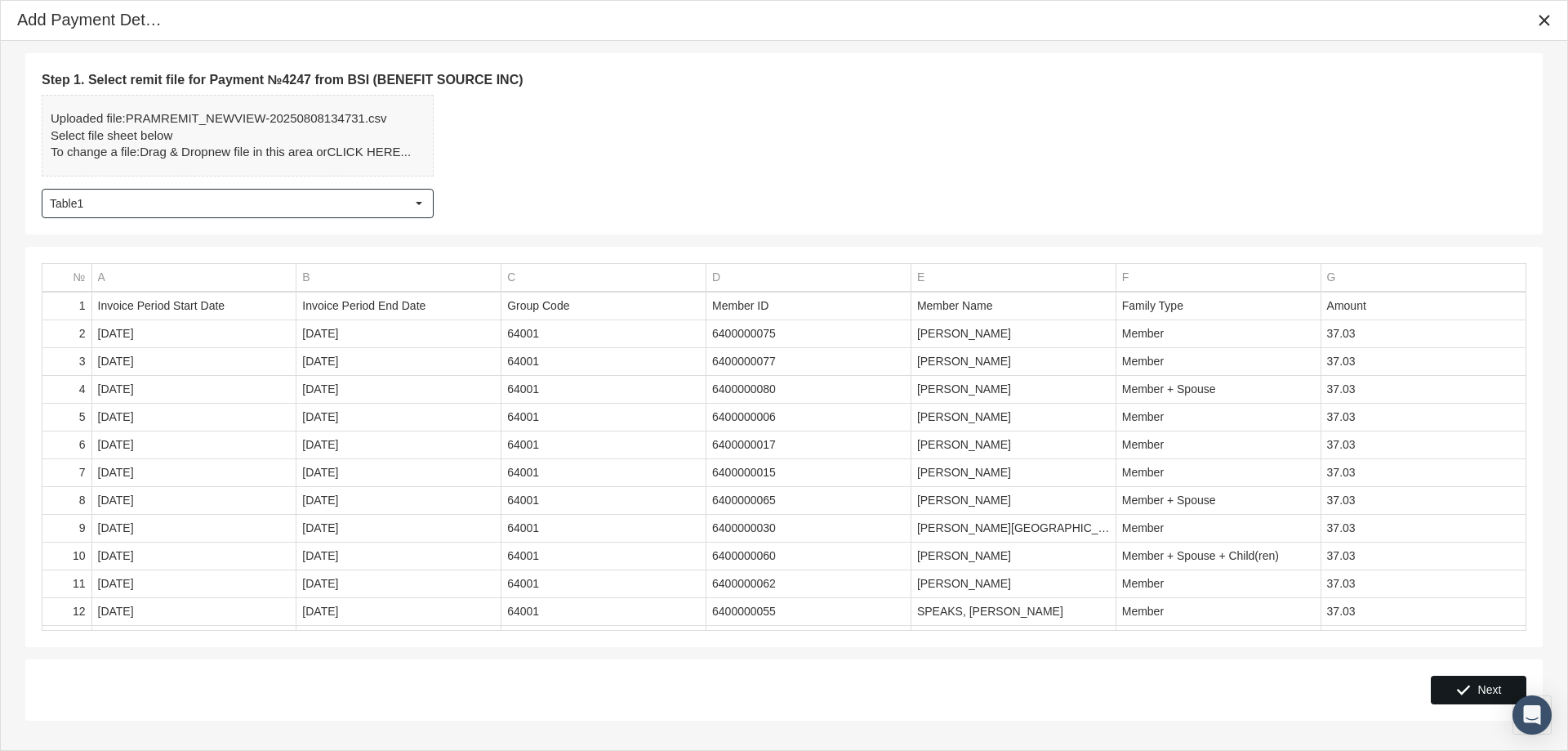
click at [1479, 696] on span "Next" at bounding box center [1490, 689] width 24 height 13
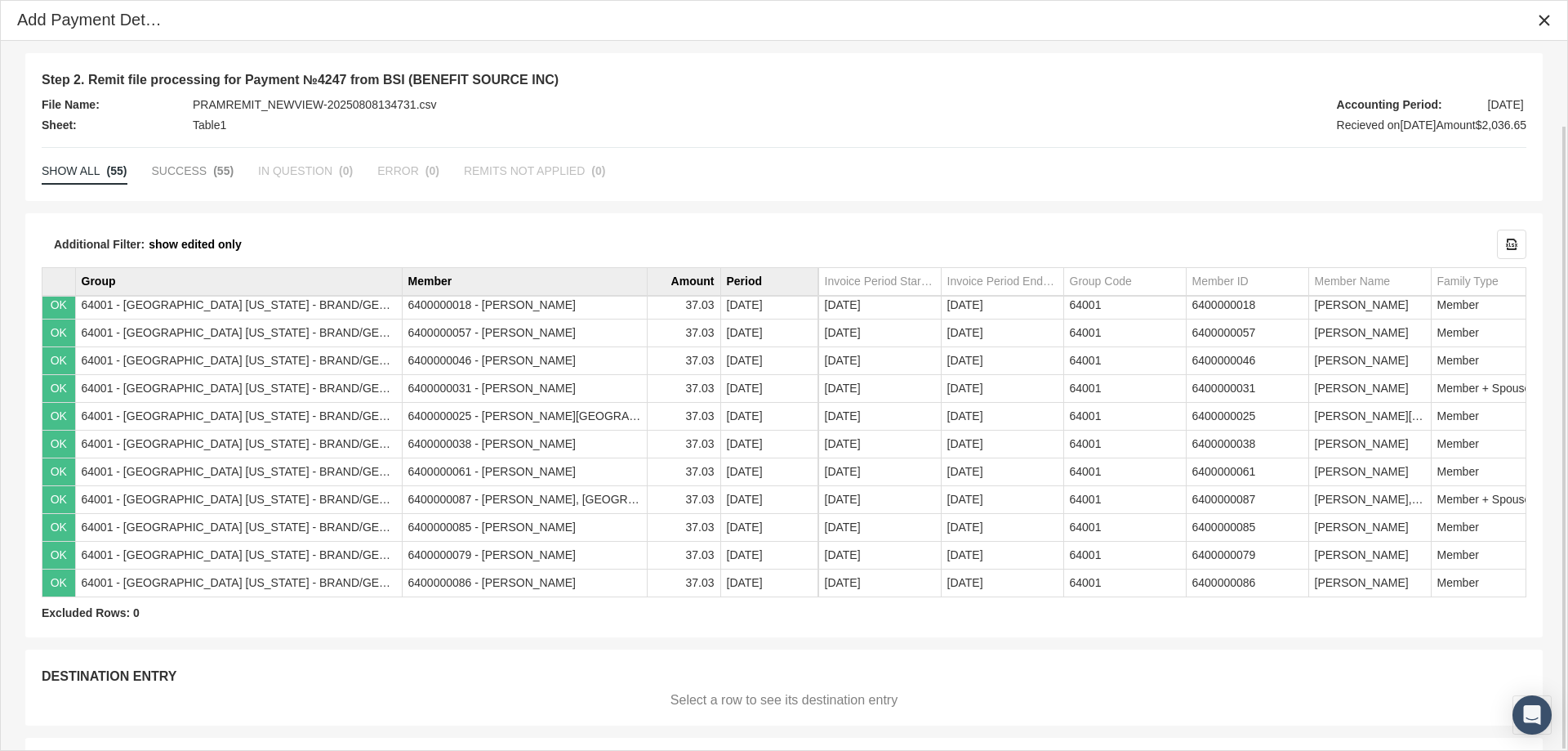
scroll to position [95, 0]
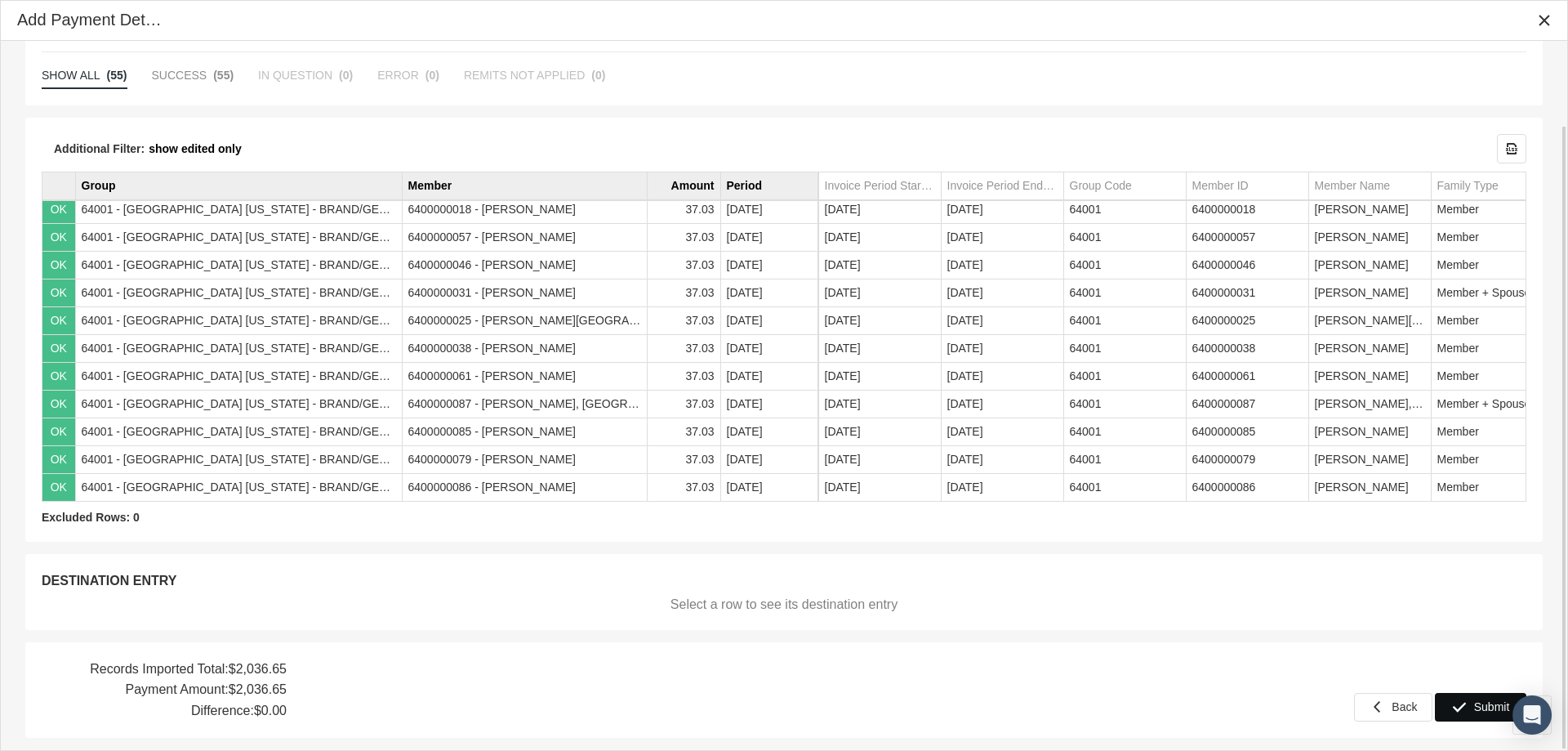
click at [1479, 700] on span "Submit" at bounding box center [1491, 707] width 36 height 13
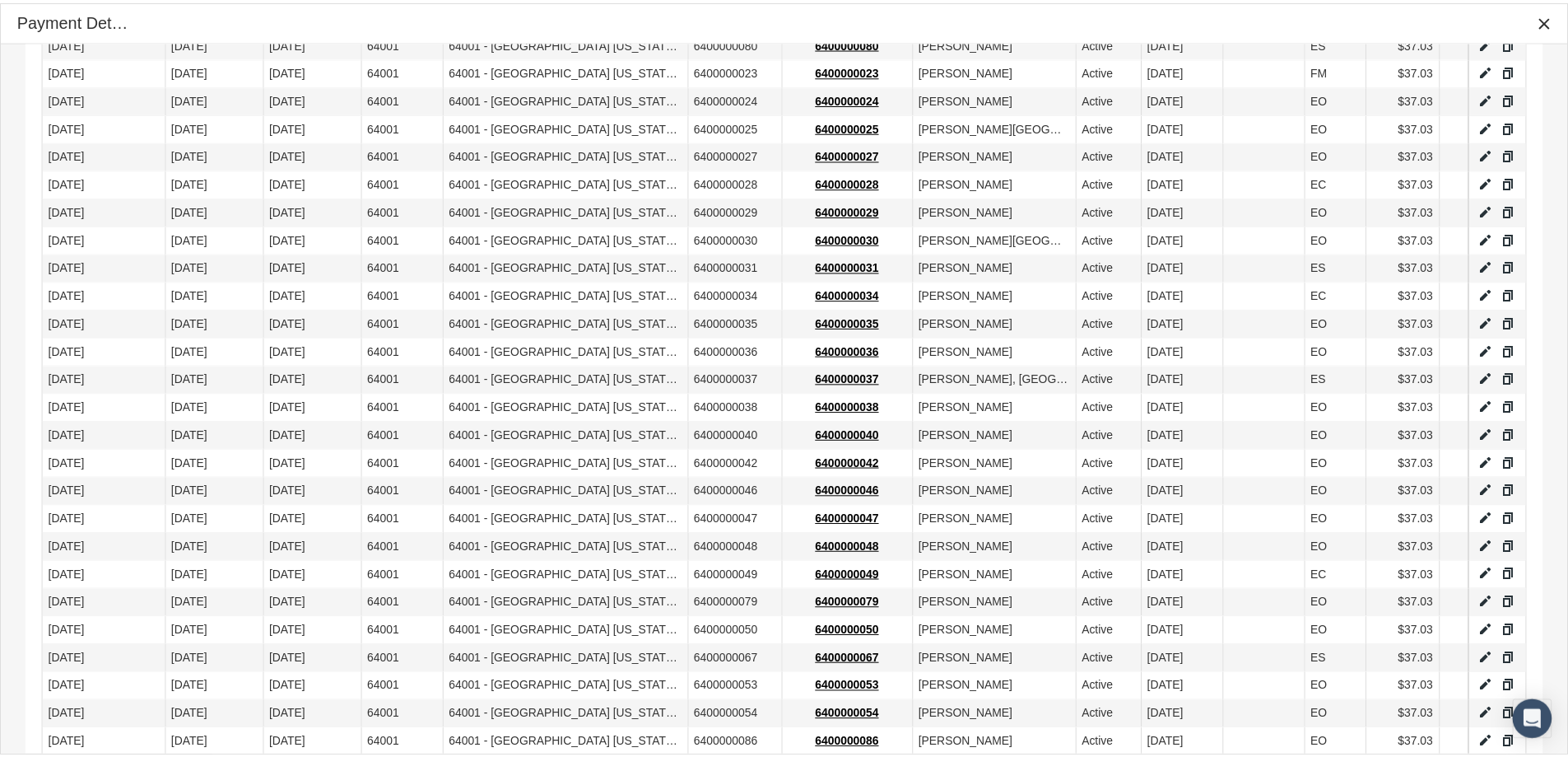
scroll to position [1121, 0]
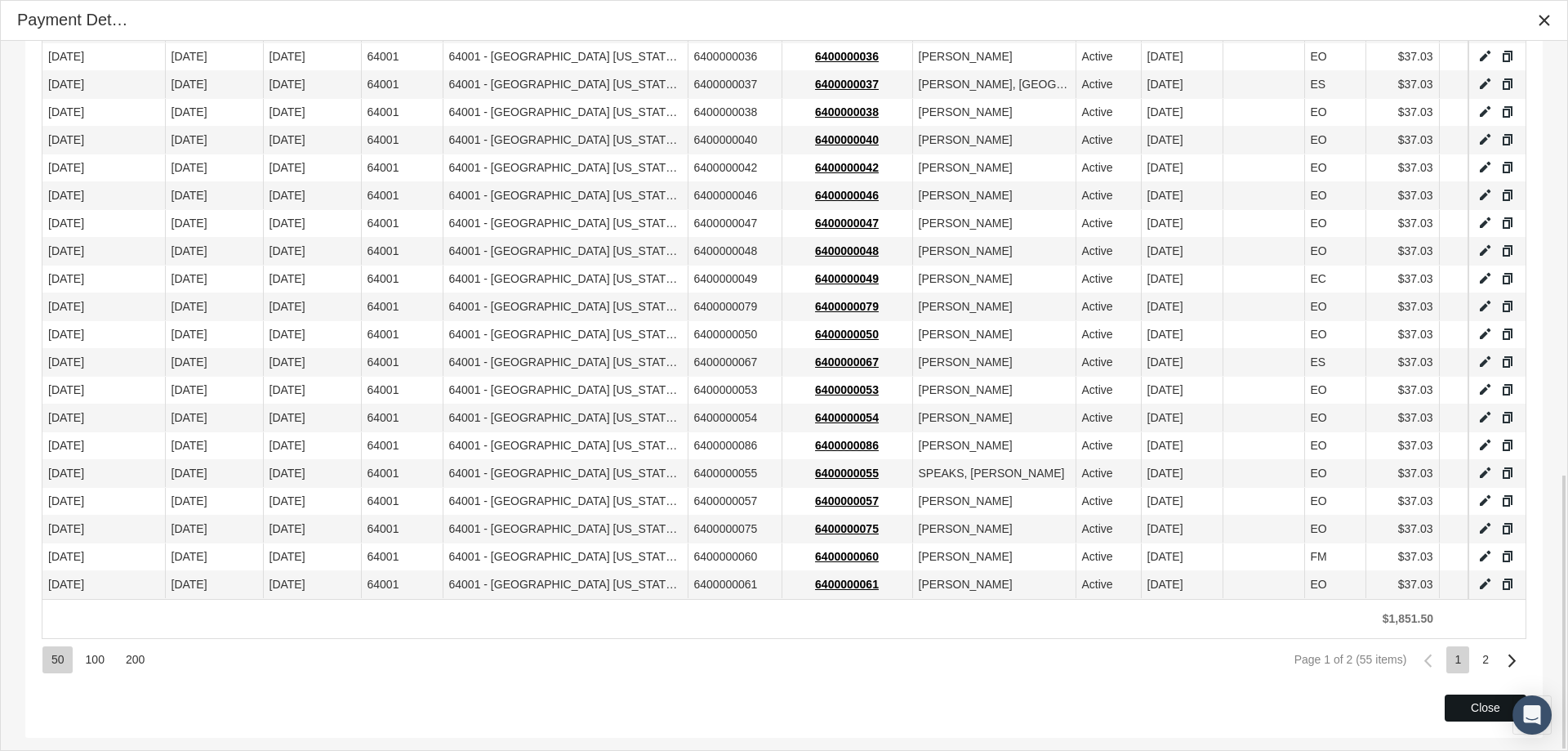
click at [1467, 707] on div "Close" at bounding box center [1485, 708] width 80 height 25
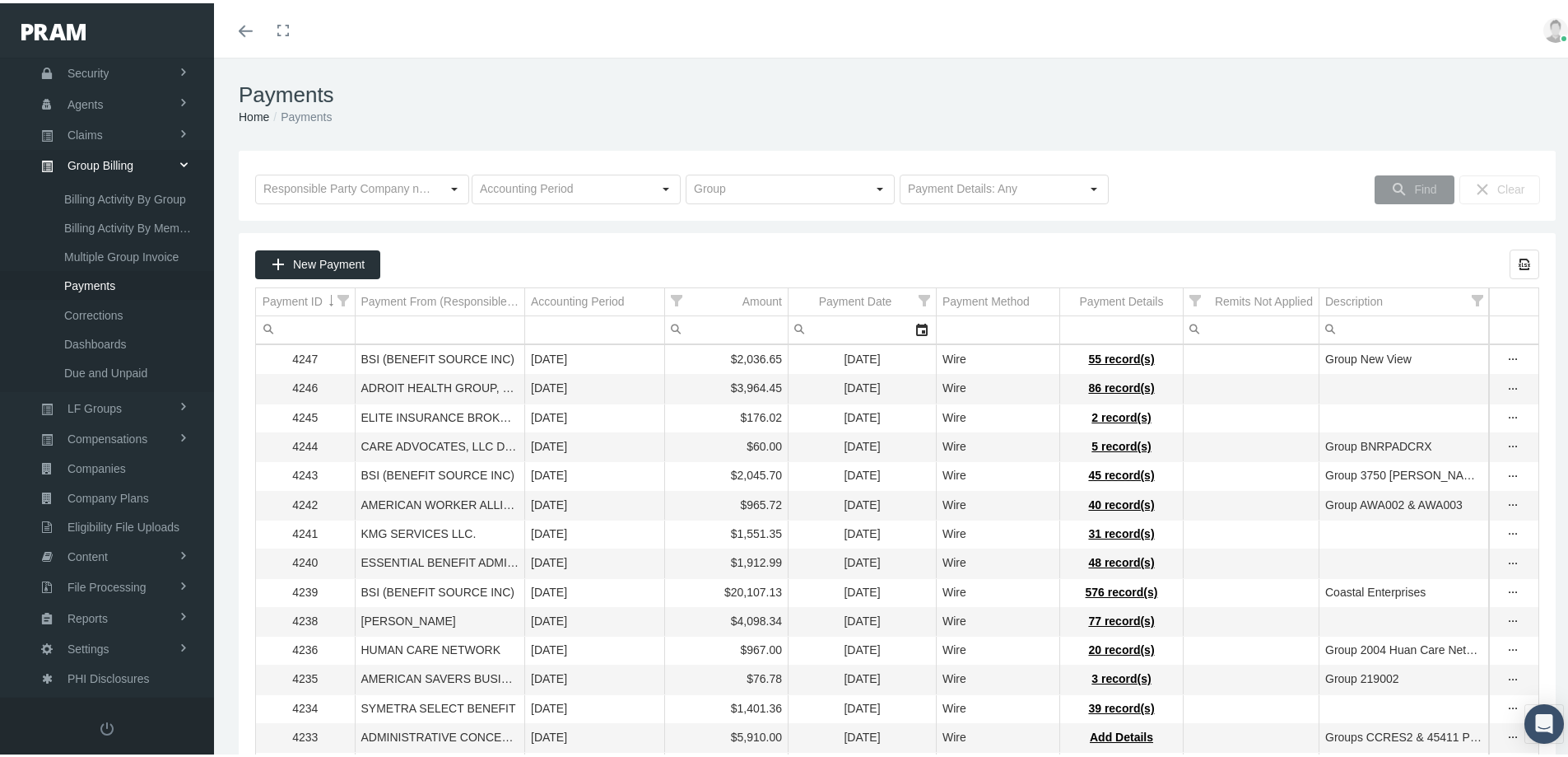
click at [631, 626] on td "[DATE]" at bounding box center [595, 617] width 140 height 29
click at [103, 529] on span "Eligibility File Uploads" at bounding box center [123, 524] width 112 height 28
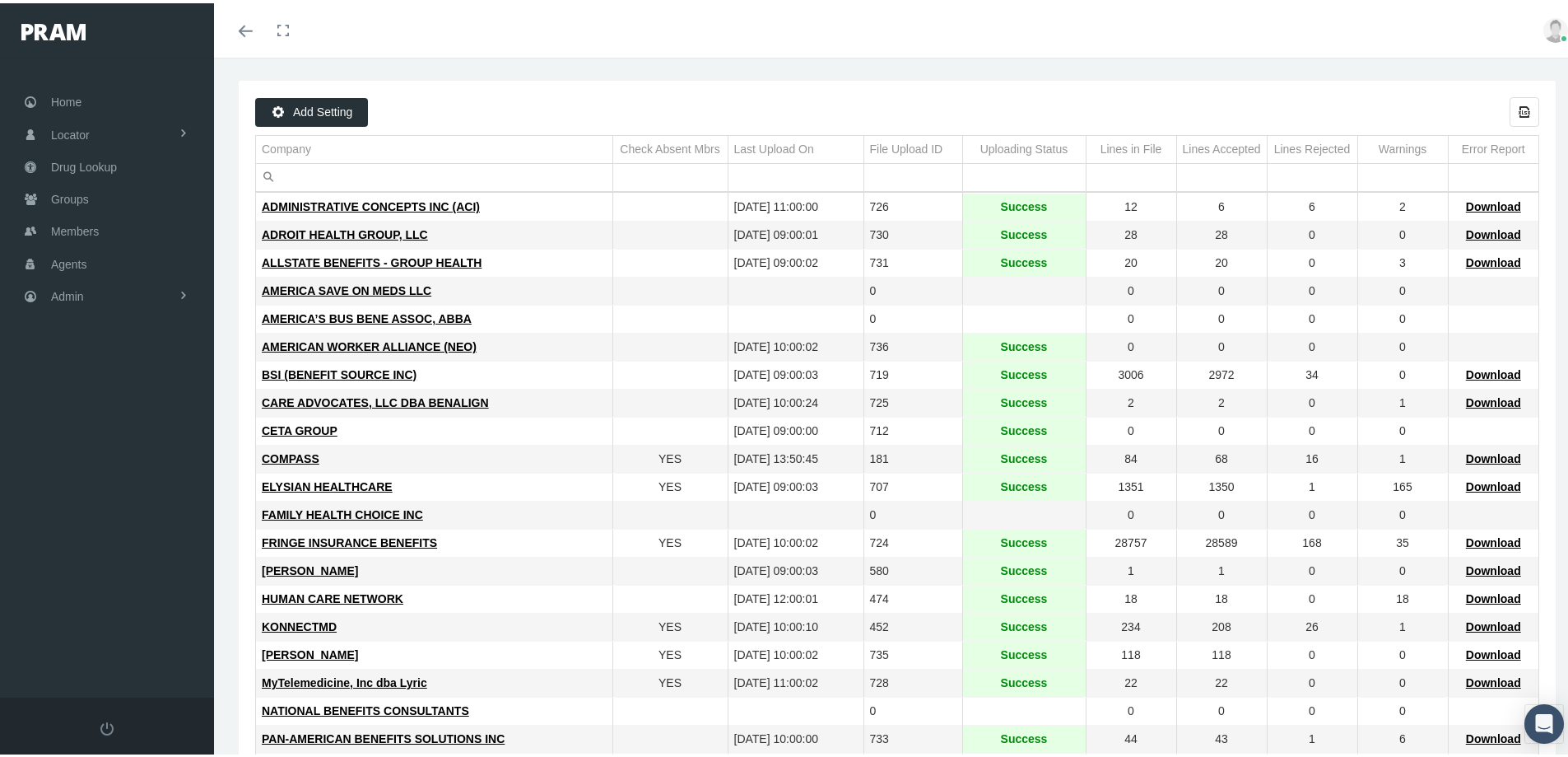
scroll to position [165, 0]
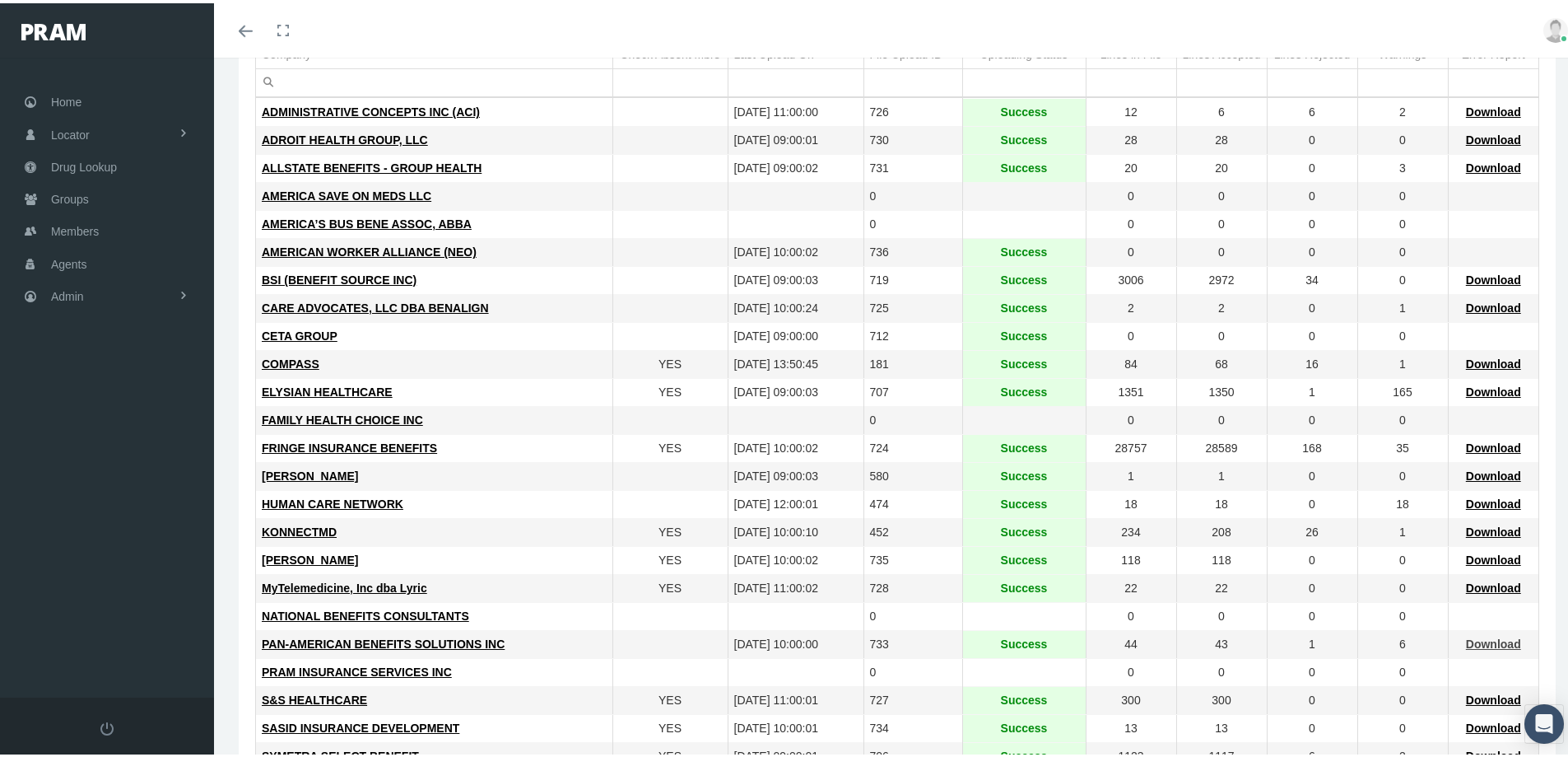
click at [1477, 639] on span "Download" at bounding box center [1493, 640] width 55 height 13
click at [69, 227] on span "Members" at bounding box center [75, 228] width 48 height 32
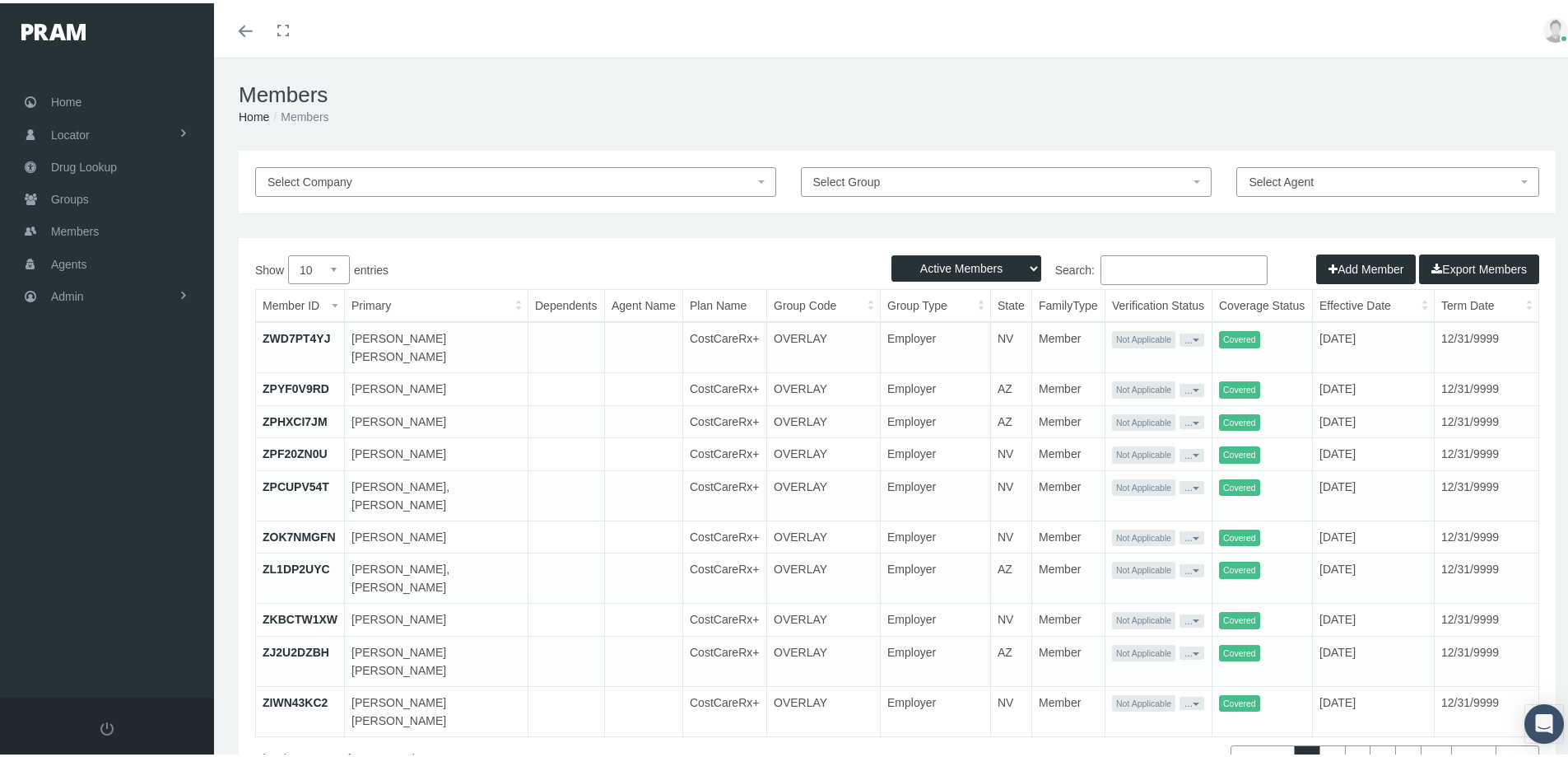
click at [1106, 266] on input "Search:" at bounding box center [1183, 267] width 167 height 30
paste input "SE00318962"
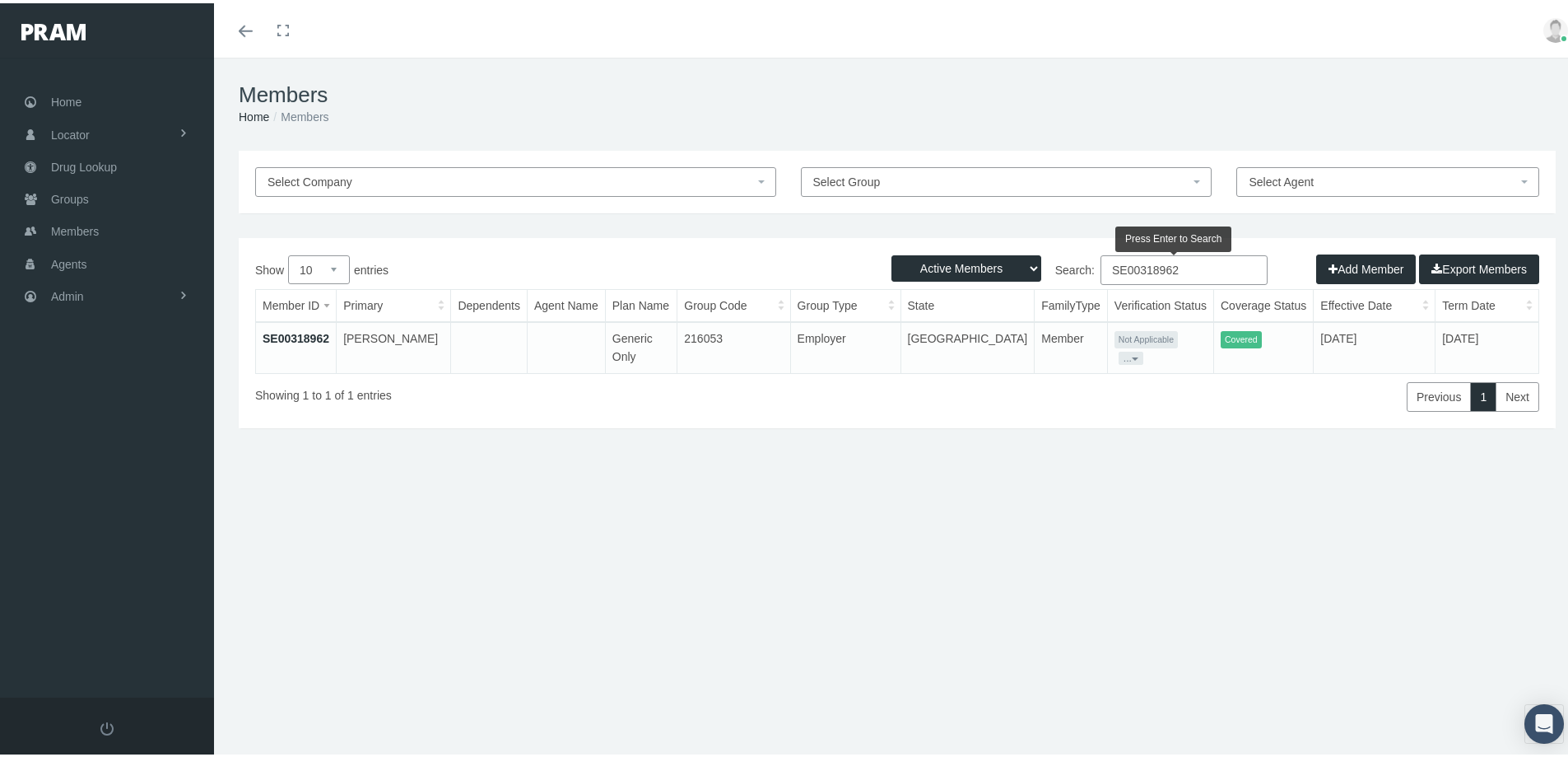
type input "SE00318962"
click at [308, 336] on link "SE00318962" at bounding box center [296, 335] width 67 height 13
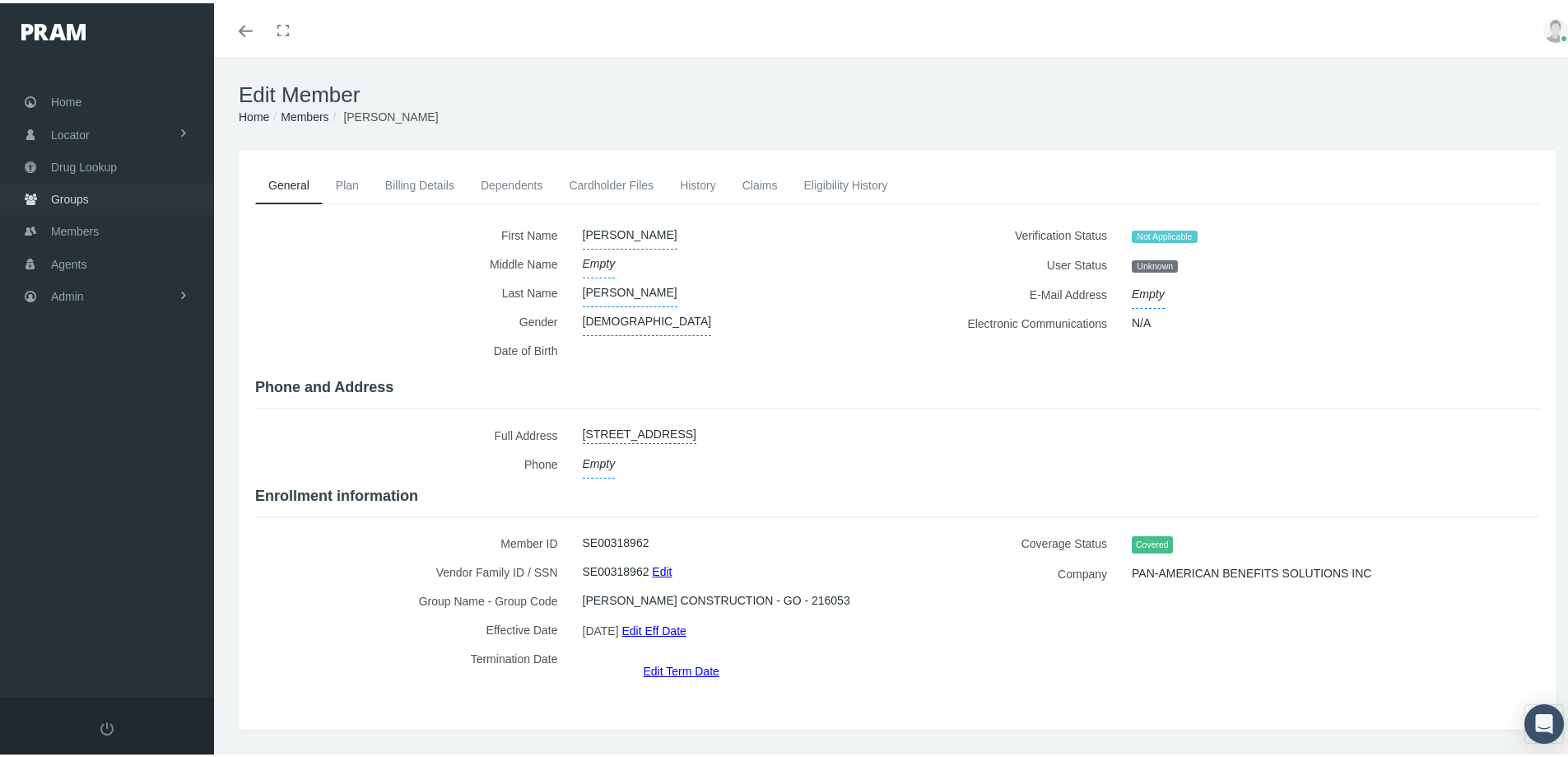
drag, startPoint x: 71, startPoint y: 196, endPoint x: 67, endPoint y: 232, distance: 36.2
click at [71, 196] on span "Groups" at bounding box center [70, 196] width 38 height 32
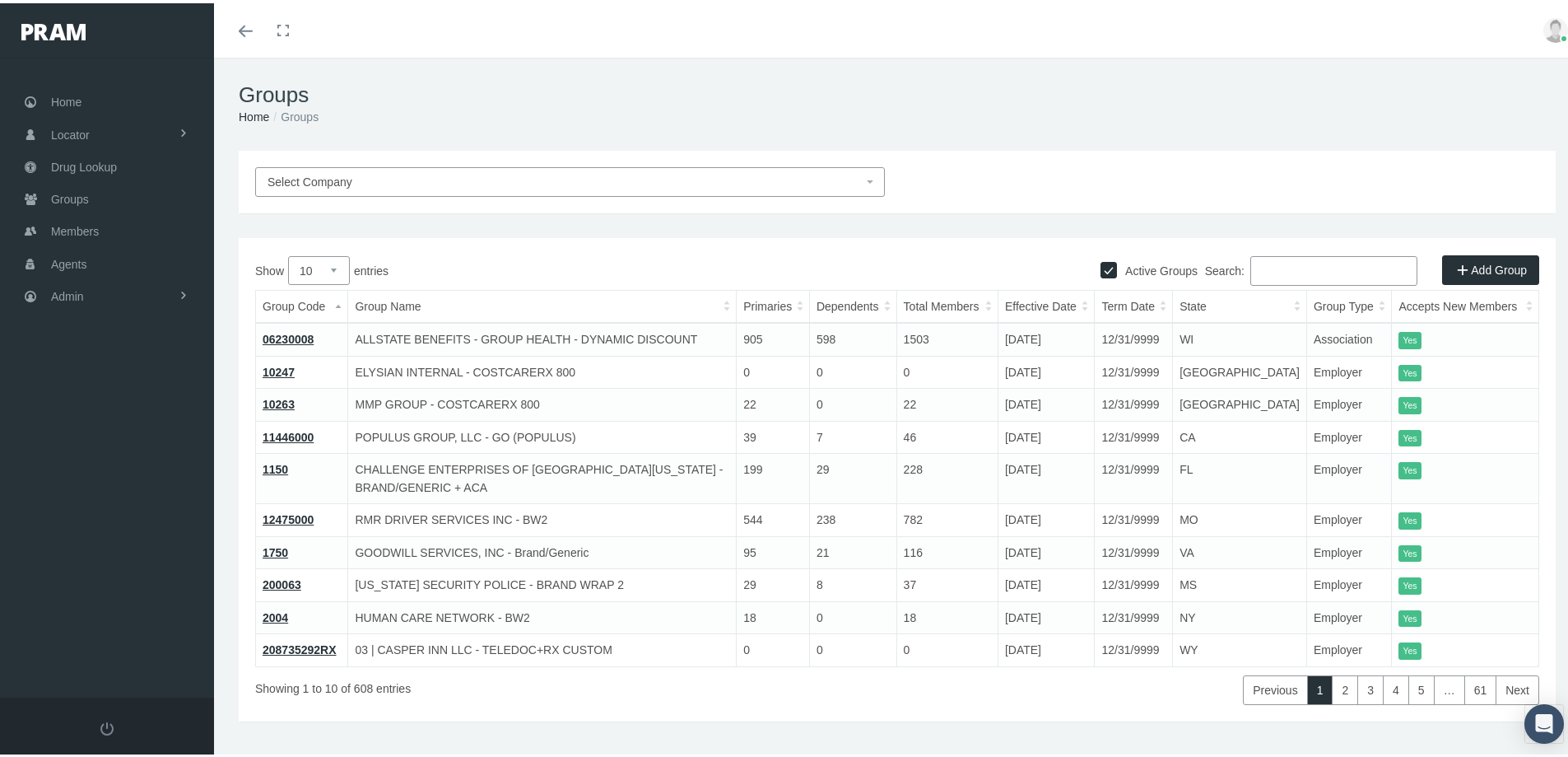
click at [1260, 268] on input "Search:" at bounding box center [1333, 268] width 167 height 30
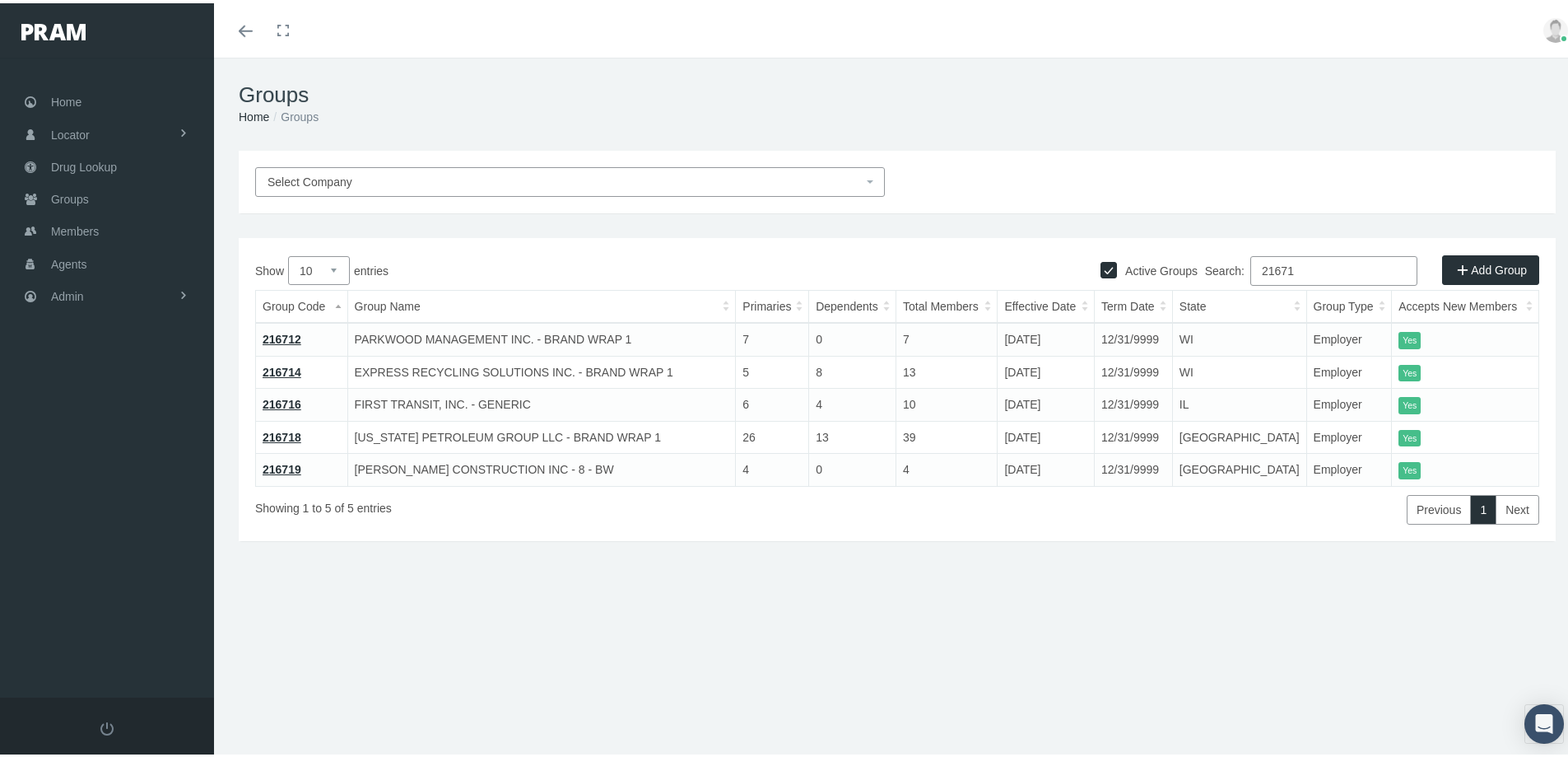
type input "216719"
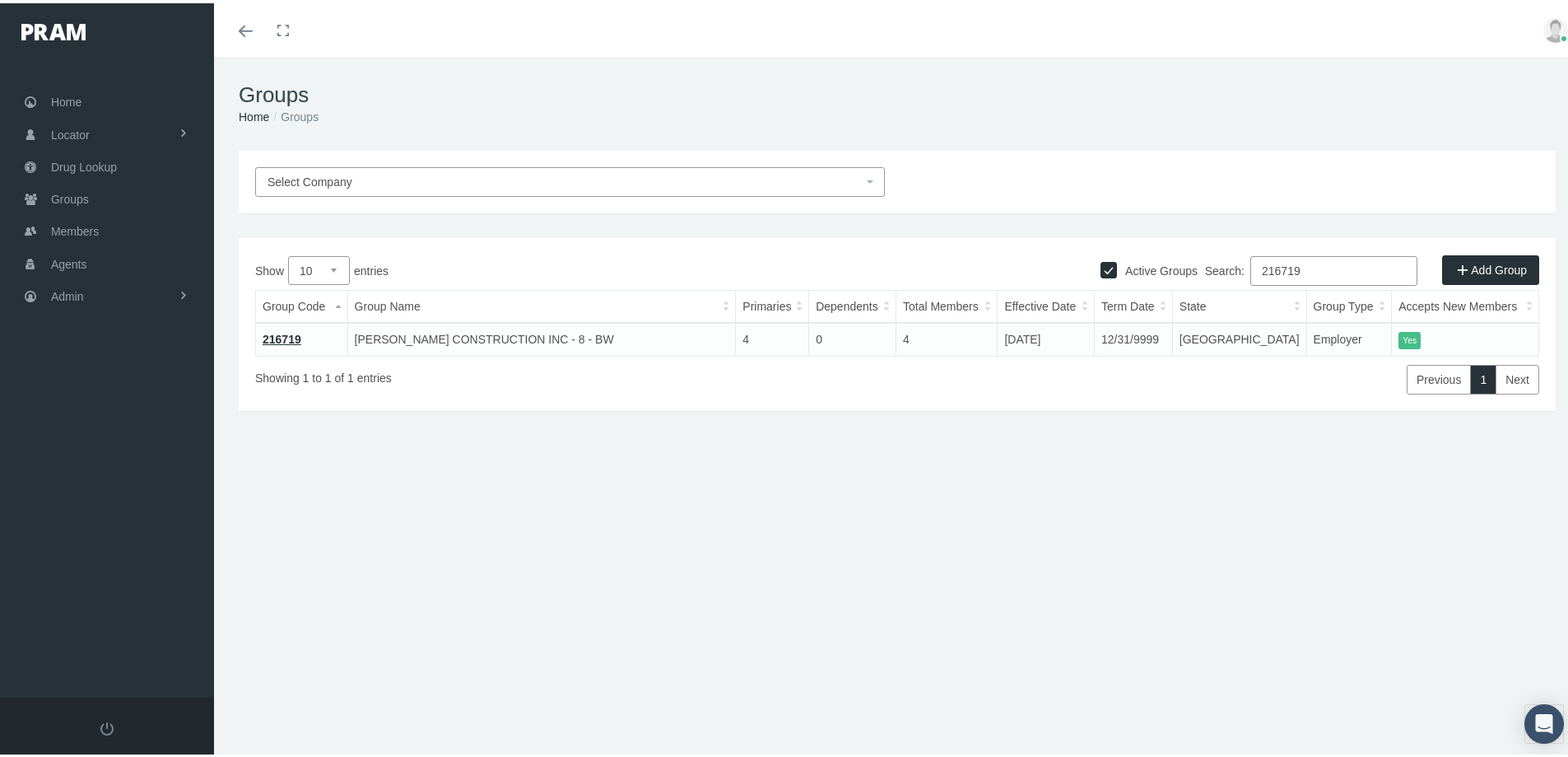
drag, startPoint x: 1296, startPoint y: 271, endPoint x: 1212, endPoint y: 298, distance: 88.2
click at [1210, 296] on div "Show 10 25 50 100 entries Search: 216719 Group Code Group Name Primaries Depend…" at bounding box center [897, 322] width 1284 height 138
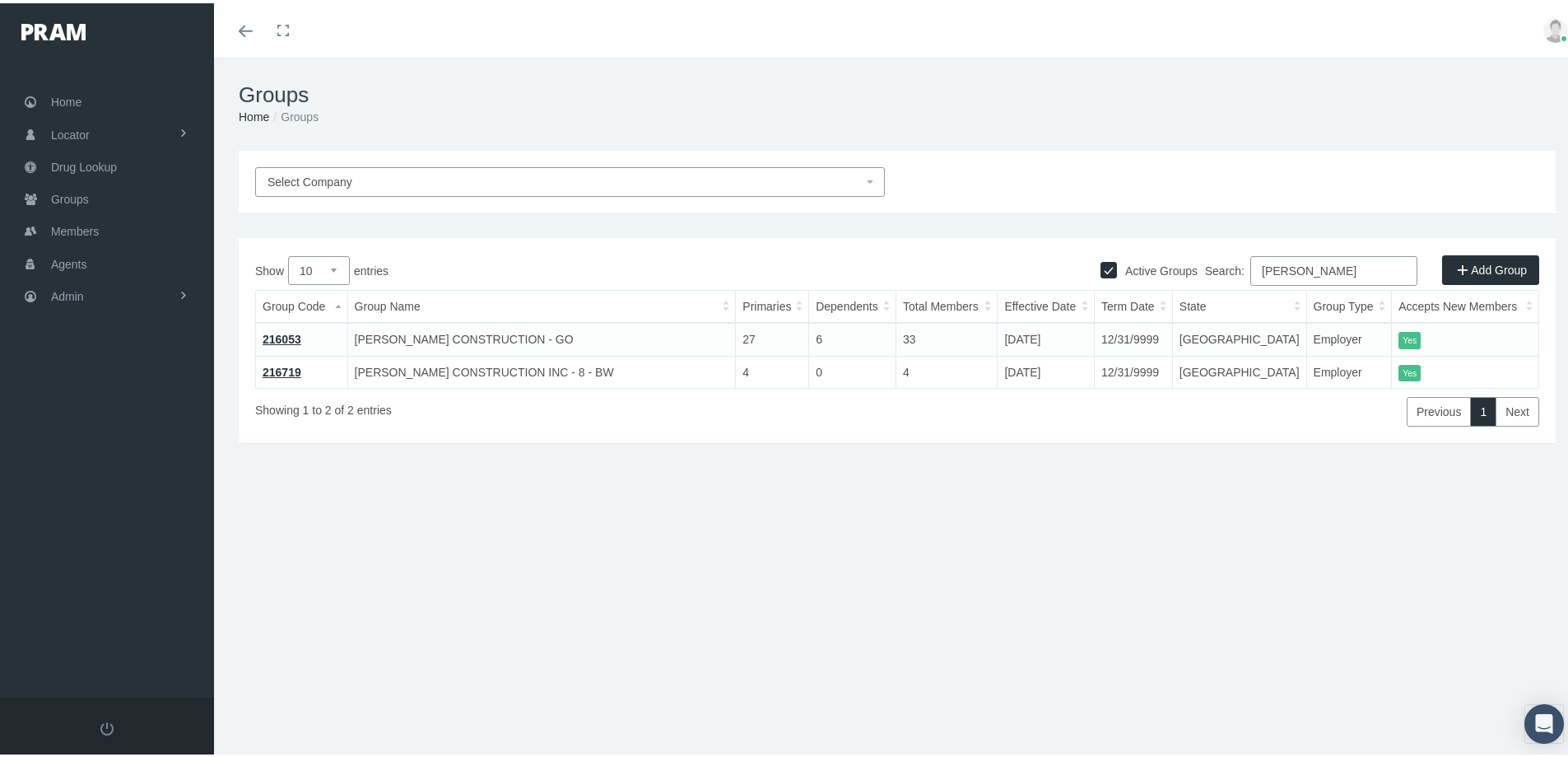
type input "lee"
click at [60, 199] on span "Groups" at bounding box center [70, 196] width 38 height 32
